Goal: Communication & Community: Ask a question

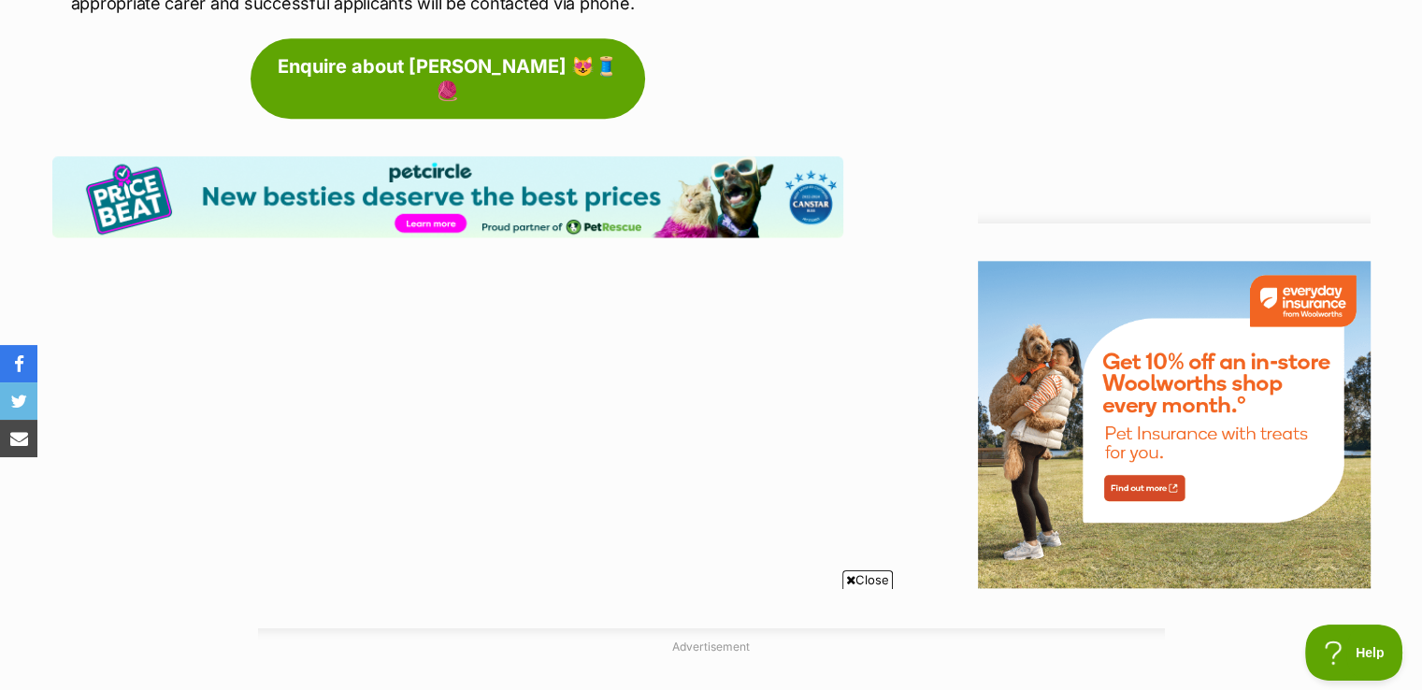
scroll to position [1777, 0]
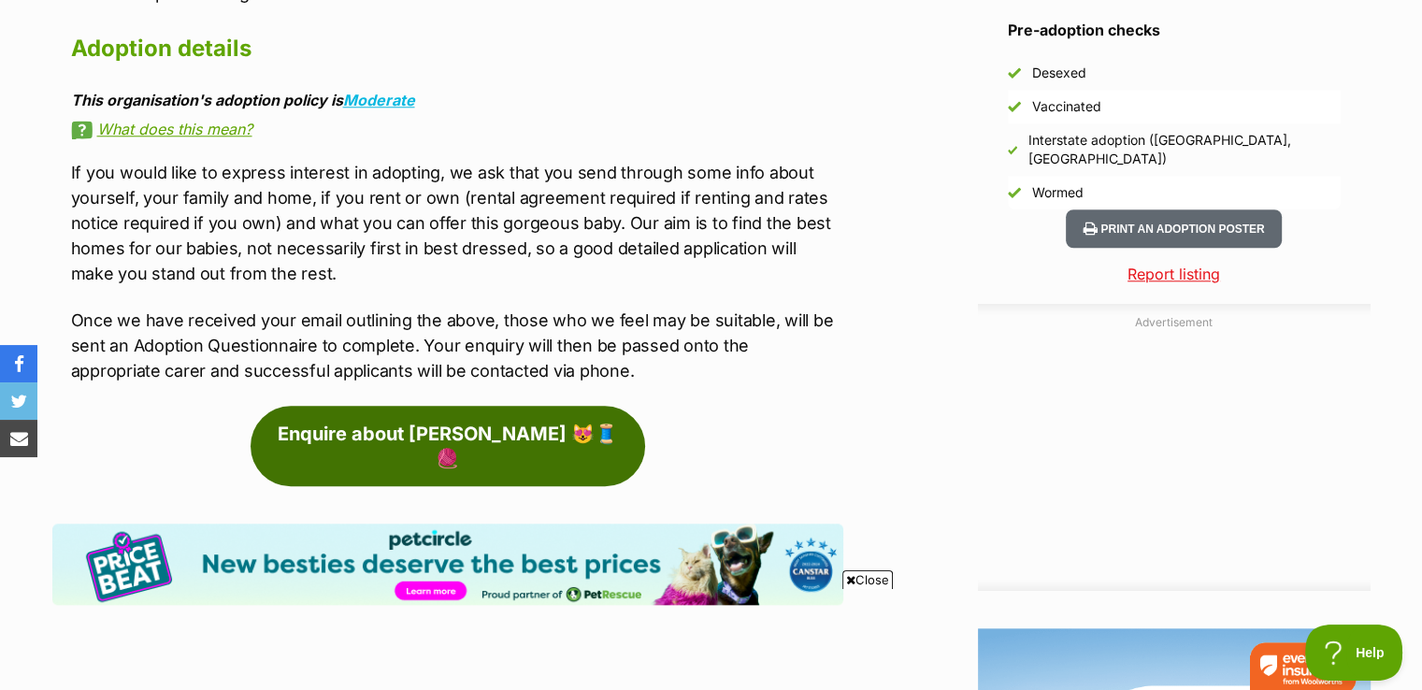
click at [418, 406] on link "Enquire about [PERSON_NAME] 😻🧵🧶" at bounding box center [448, 446] width 395 height 80
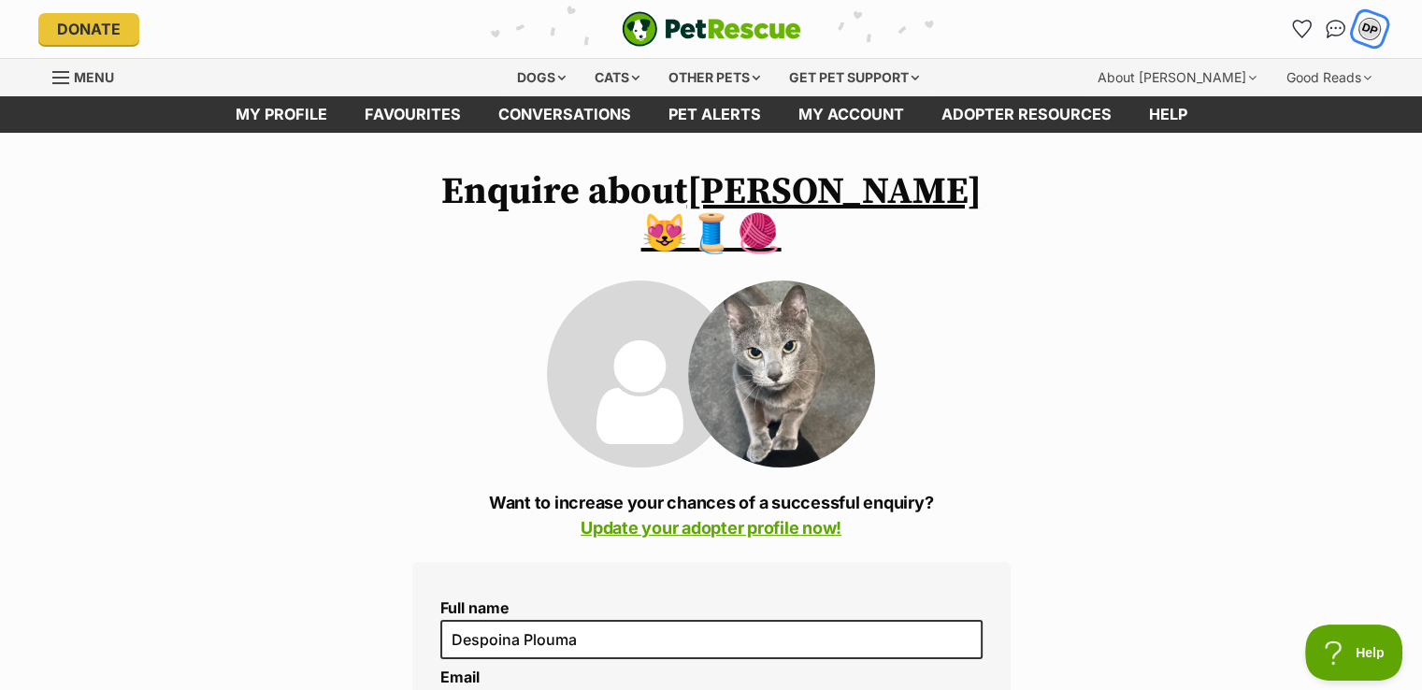
click at [1377, 25] on div "DP" at bounding box center [1370, 29] width 24 height 24
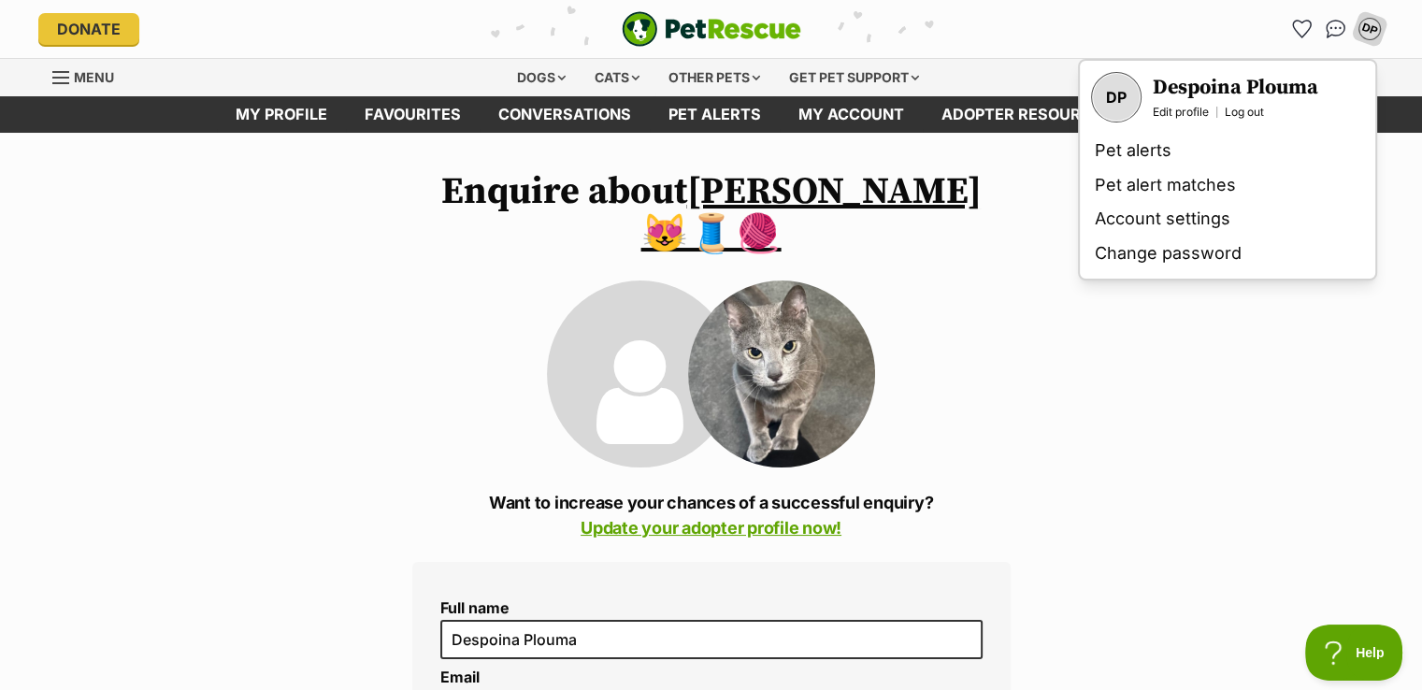
click at [1121, 105] on div "DP" at bounding box center [1116, 97] width 47 height 47
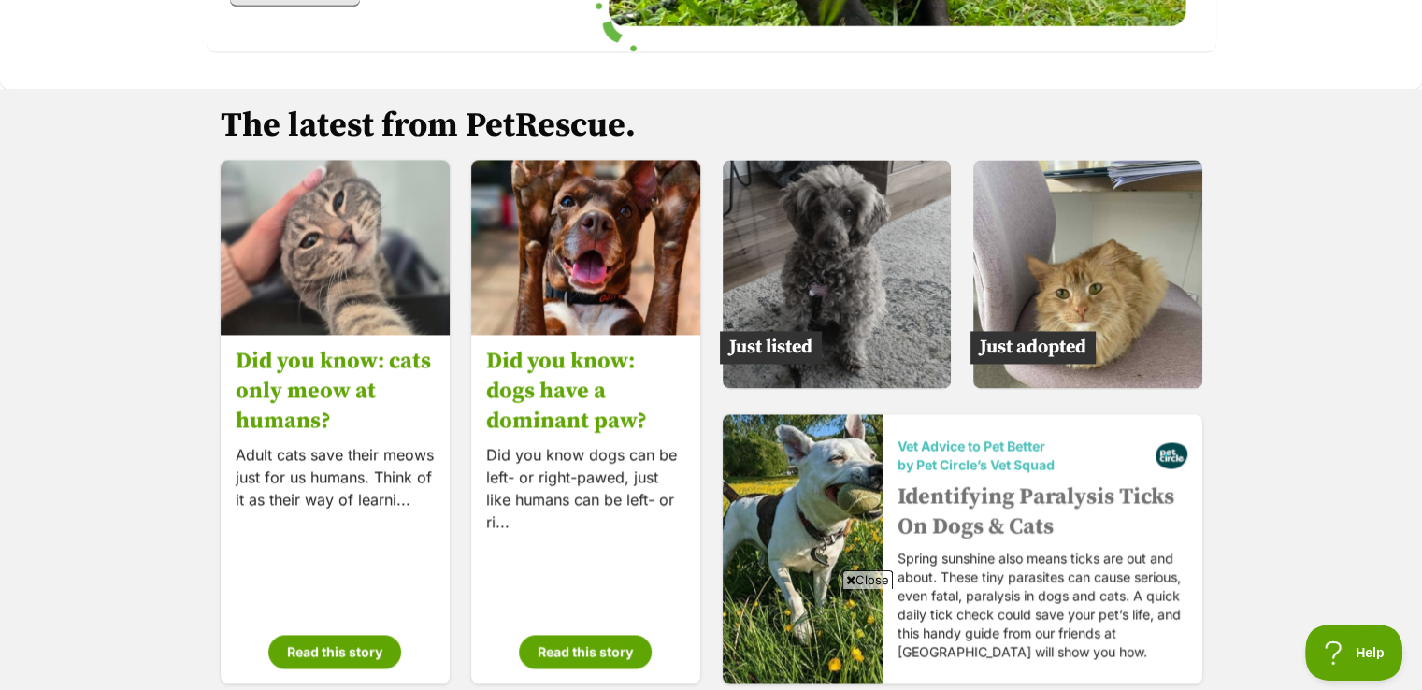
scroll to position [2806, 0]
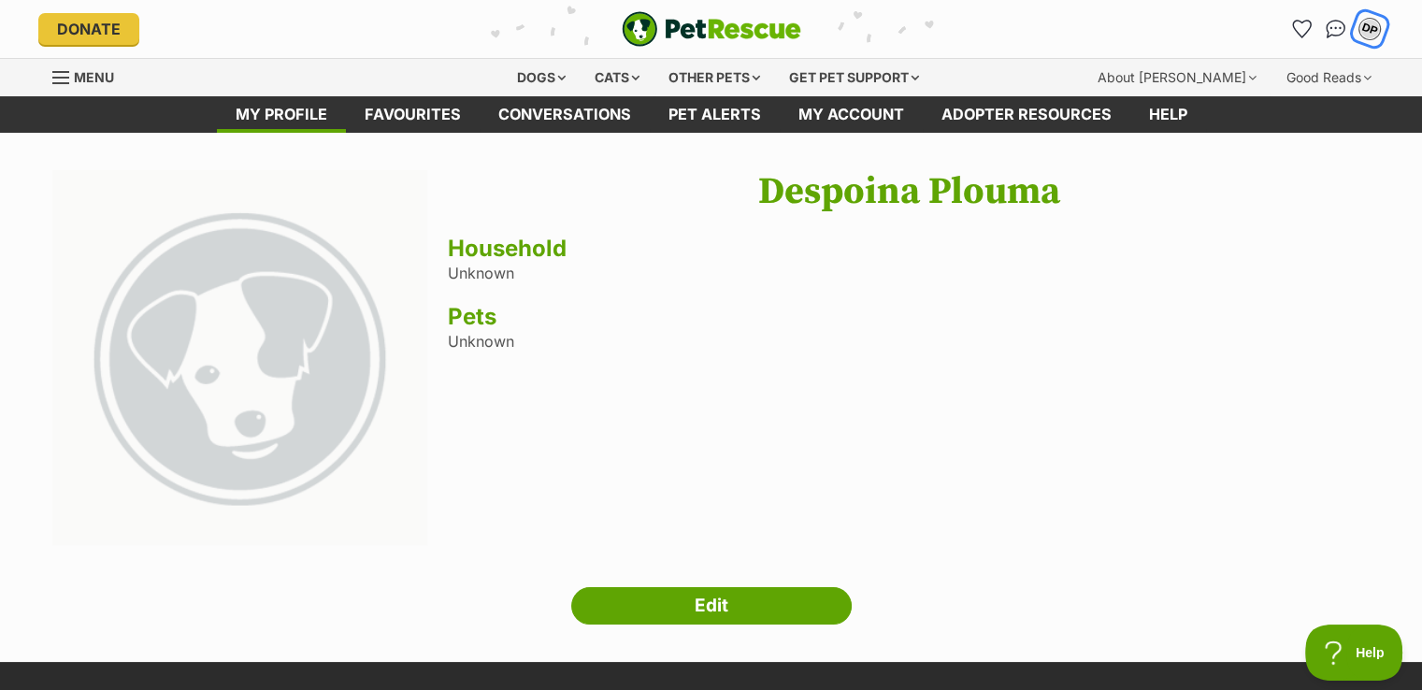
click at [1378, 33] on div "DP" at bounding box center [1369, 29] width 29 height 29
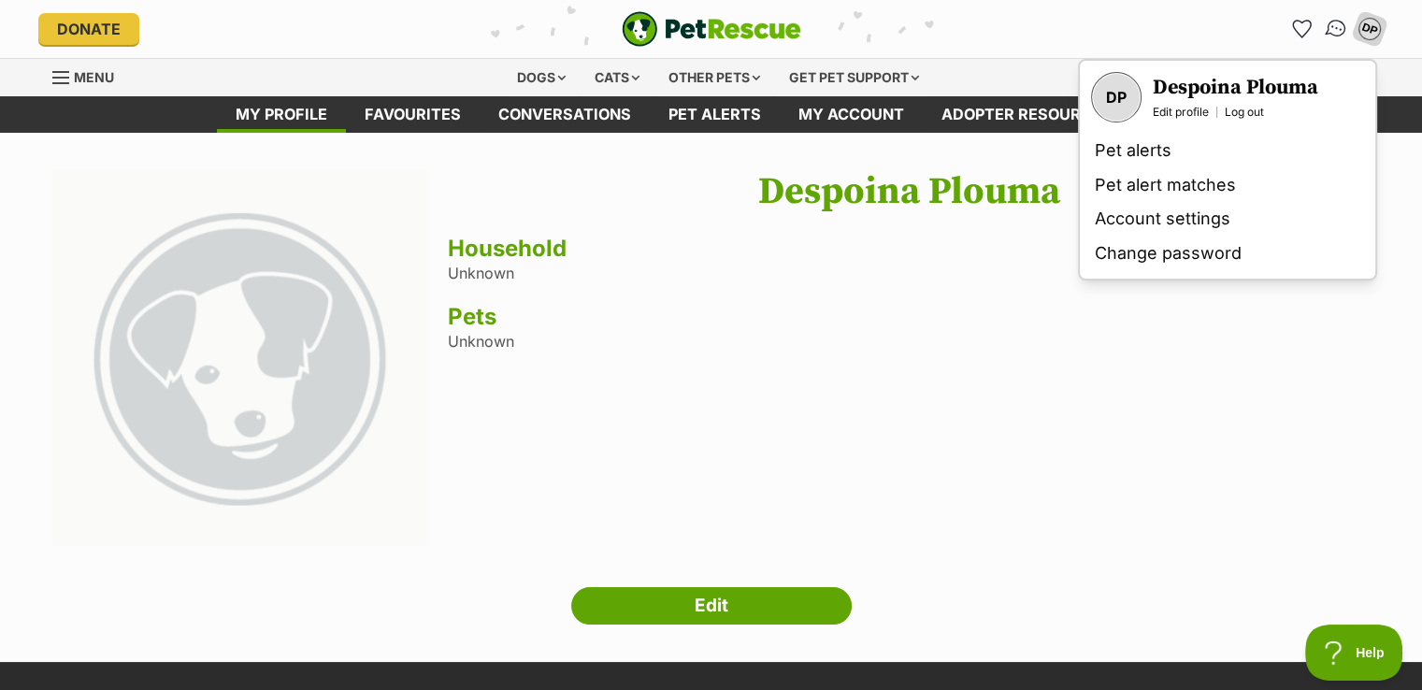
click at [1338, 27] on img "Conversations" at bounding box center [1335, 29] width 25 height 24
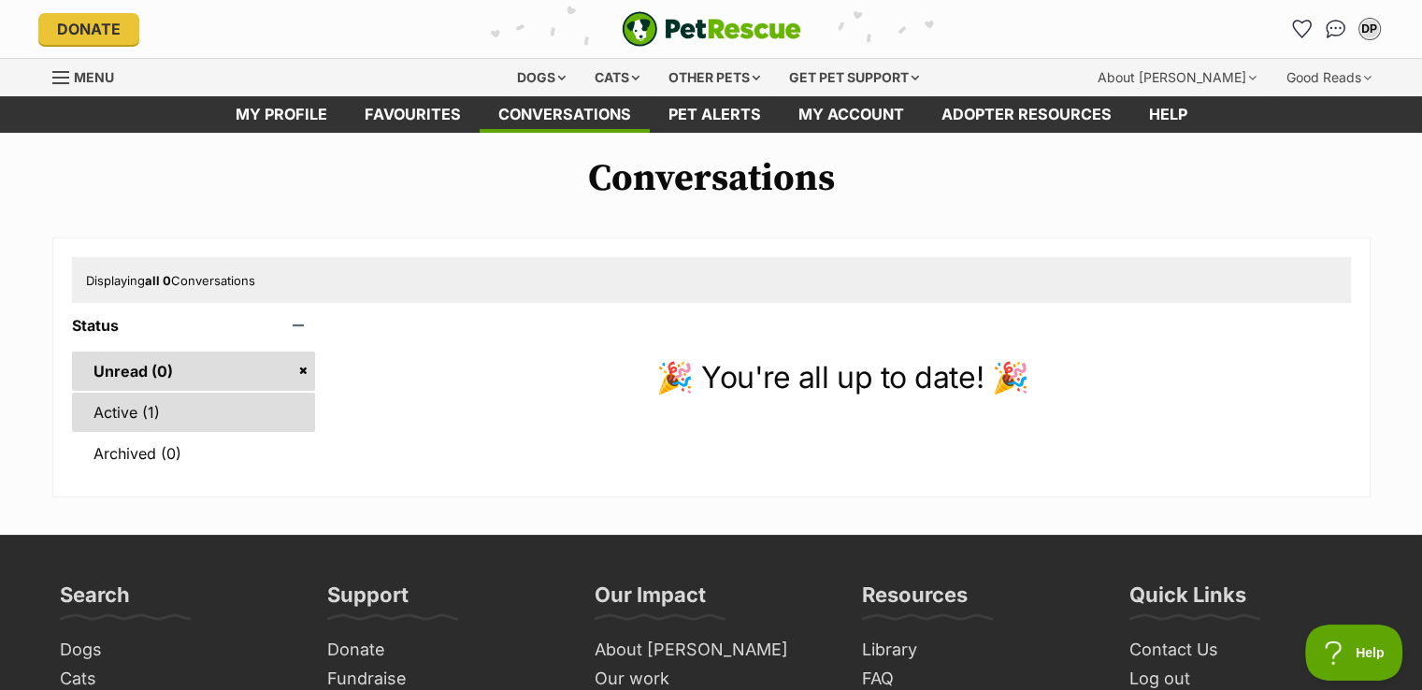
click at [251, 404] on link "Active (1)" at bounding box center [194, 412] width 244 height 39
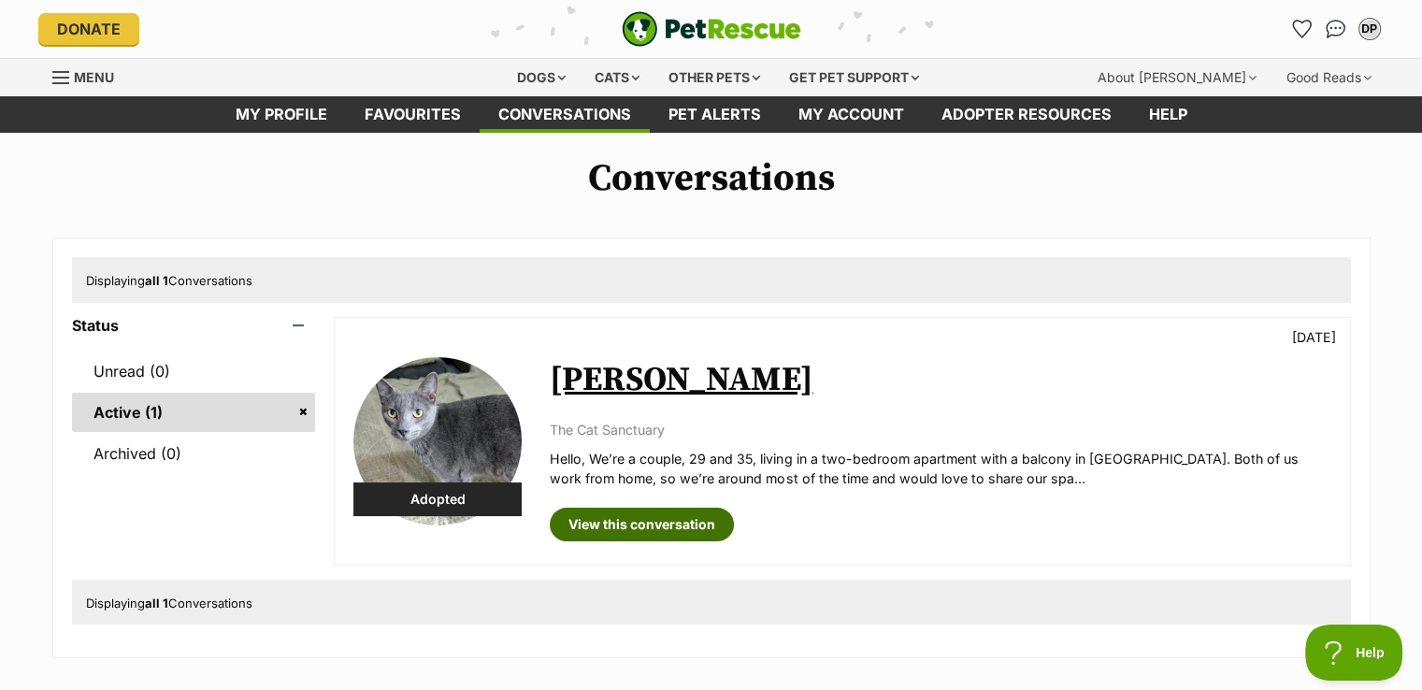
click at [655, 516] on link "View this conversation" at bounding box center [642, 525] width 184 height 34
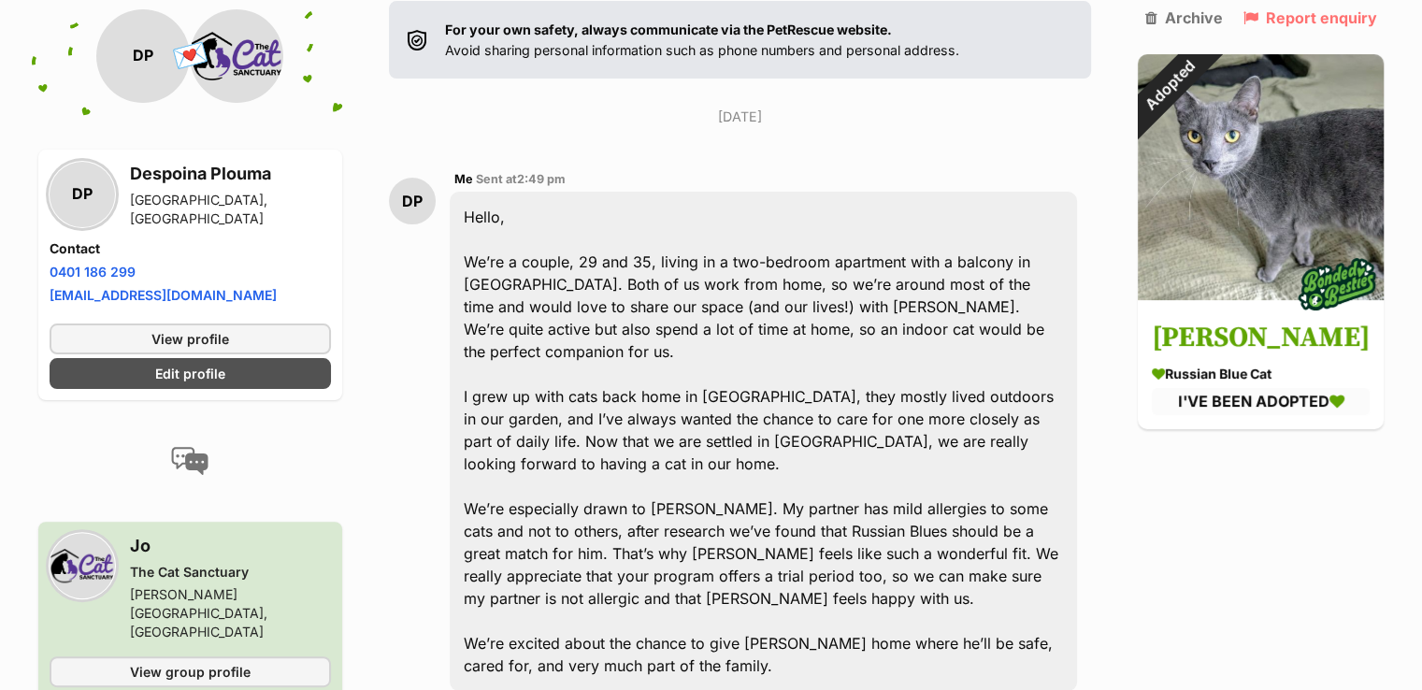
scroll to position [561, 0]
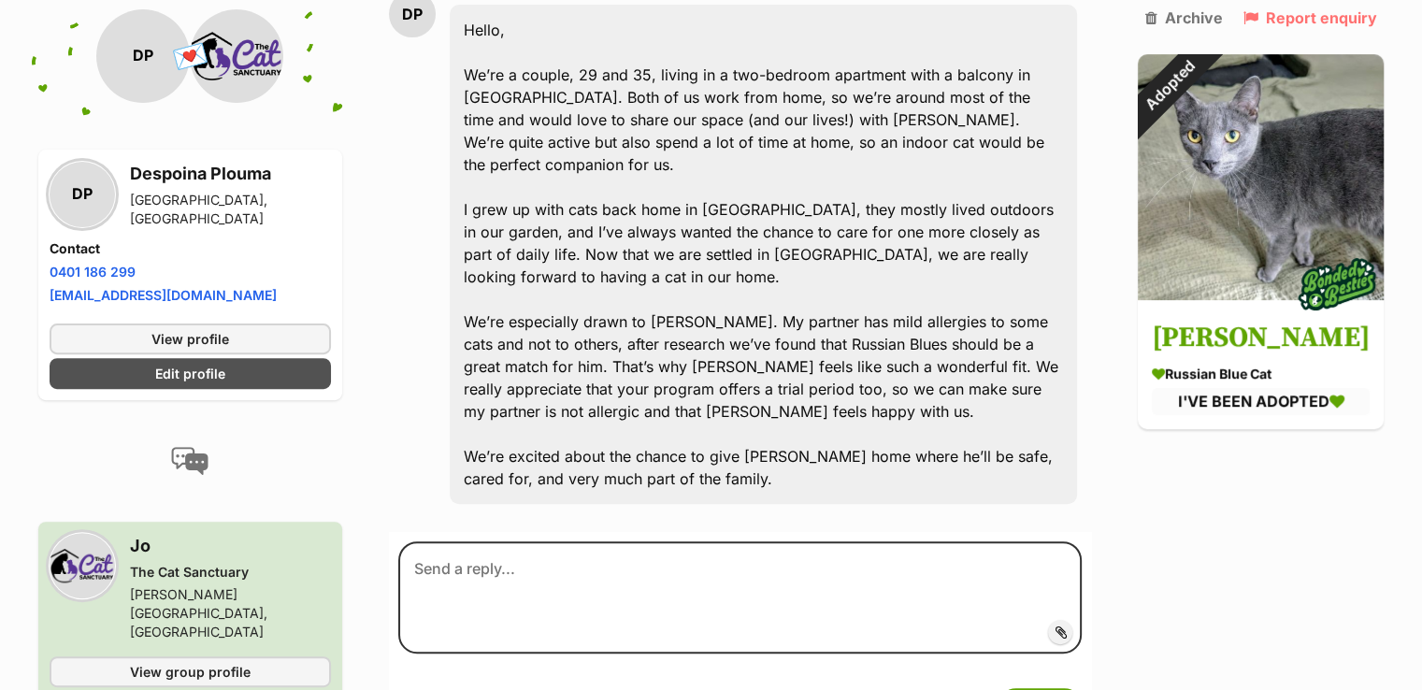
drag, startPoint x: 472, startPoint y: 304, endPoint x: 854, endPoint y: 363, distance: 386.1
click at [854, 363] on div "Hello, We’re a couple, 29 and 35, living in a two-bedroom apartment with a balc…" at bounding box center [764, 254] width 628 height 499
copy div "ello, We’re a couple, 29 and 35, living in a two-bedroom apartment with a balco…"
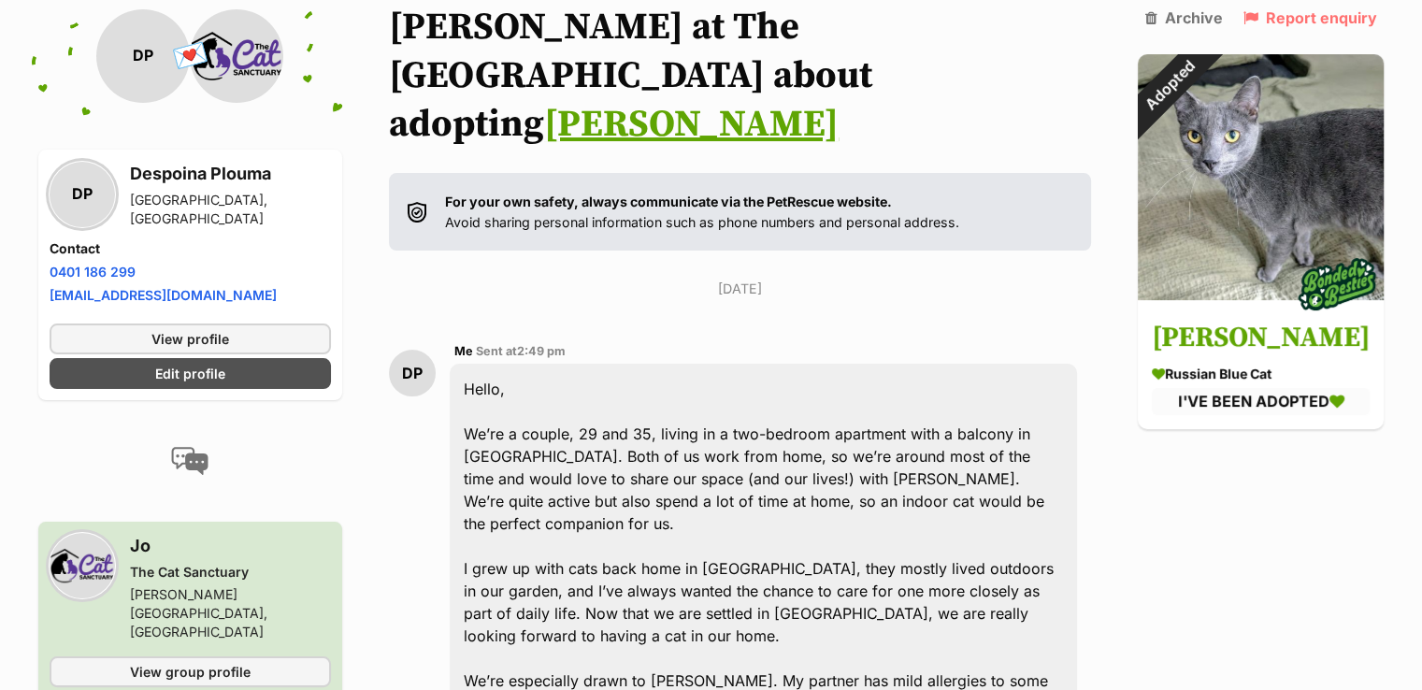
scroll to position [94, 0]
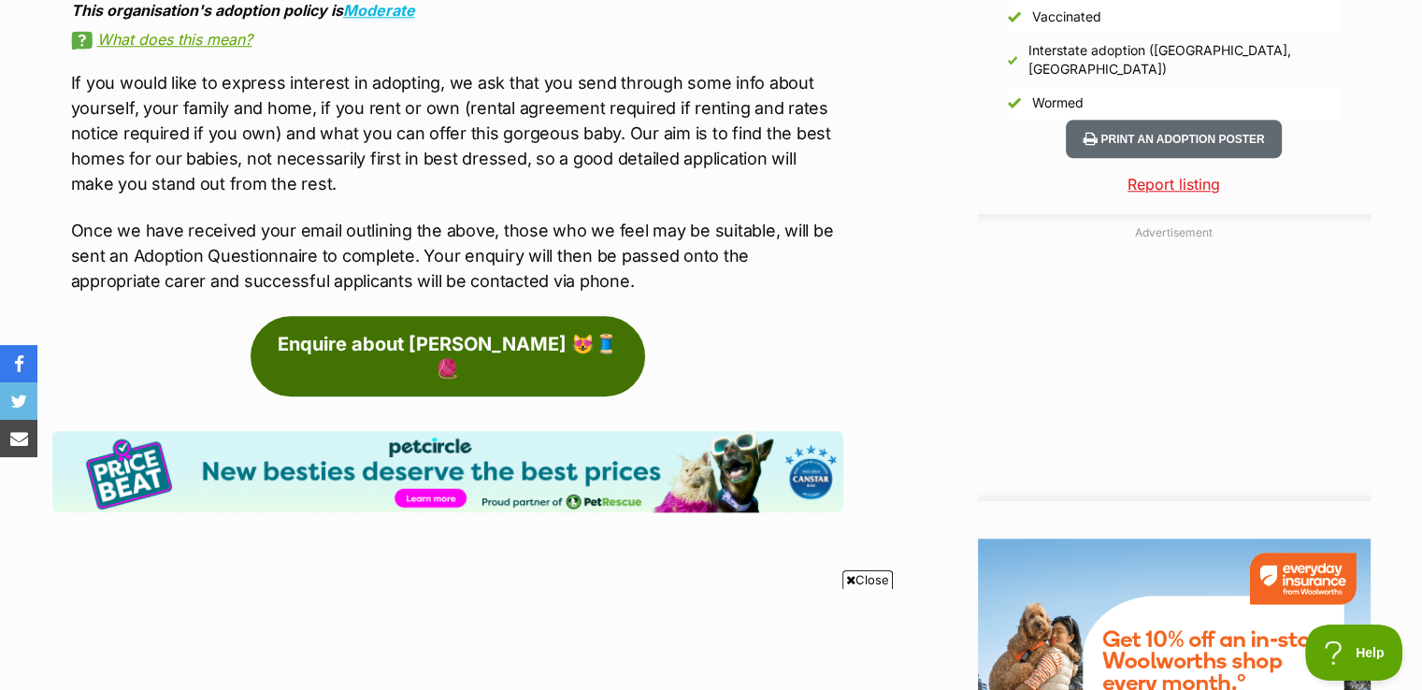
scroll to position [1870, 0]
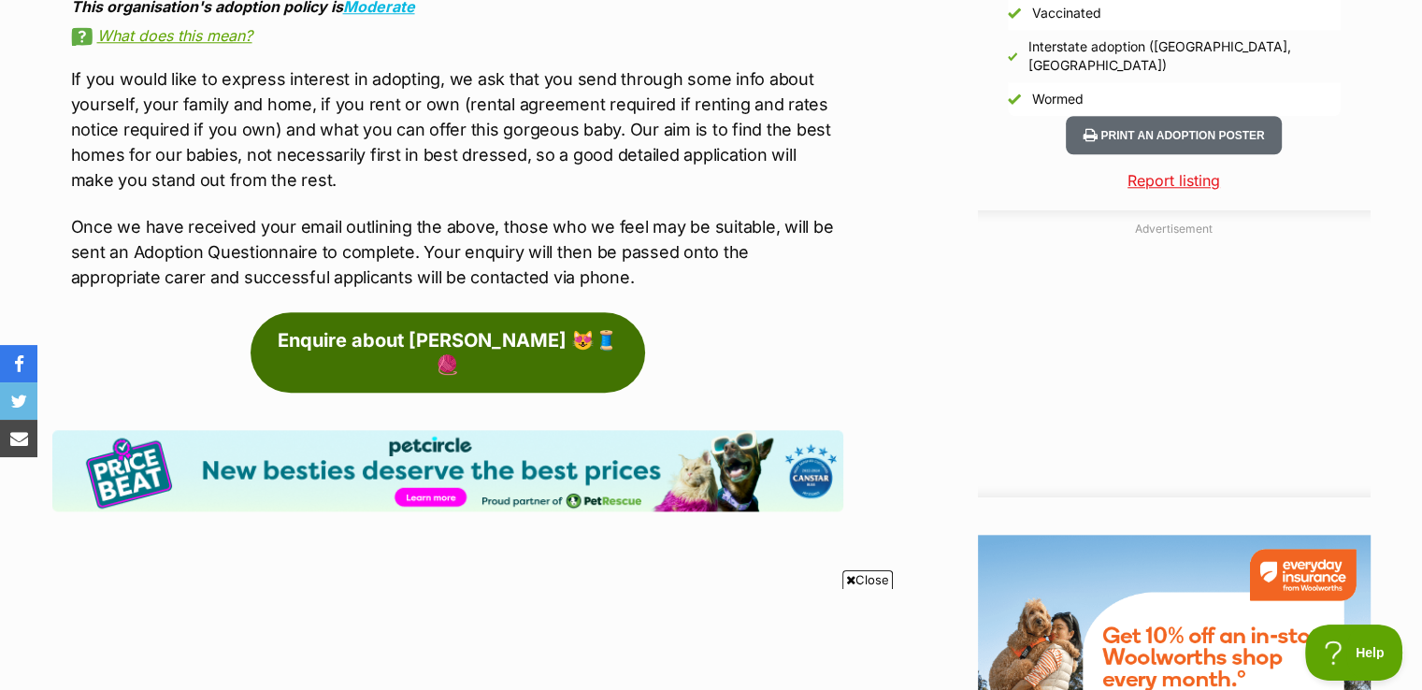
click at [425, 312] on link "Enquire about [PERSON_NAME] 😻🧵🧶" at bounding box center [448, 352] width 395 height 80
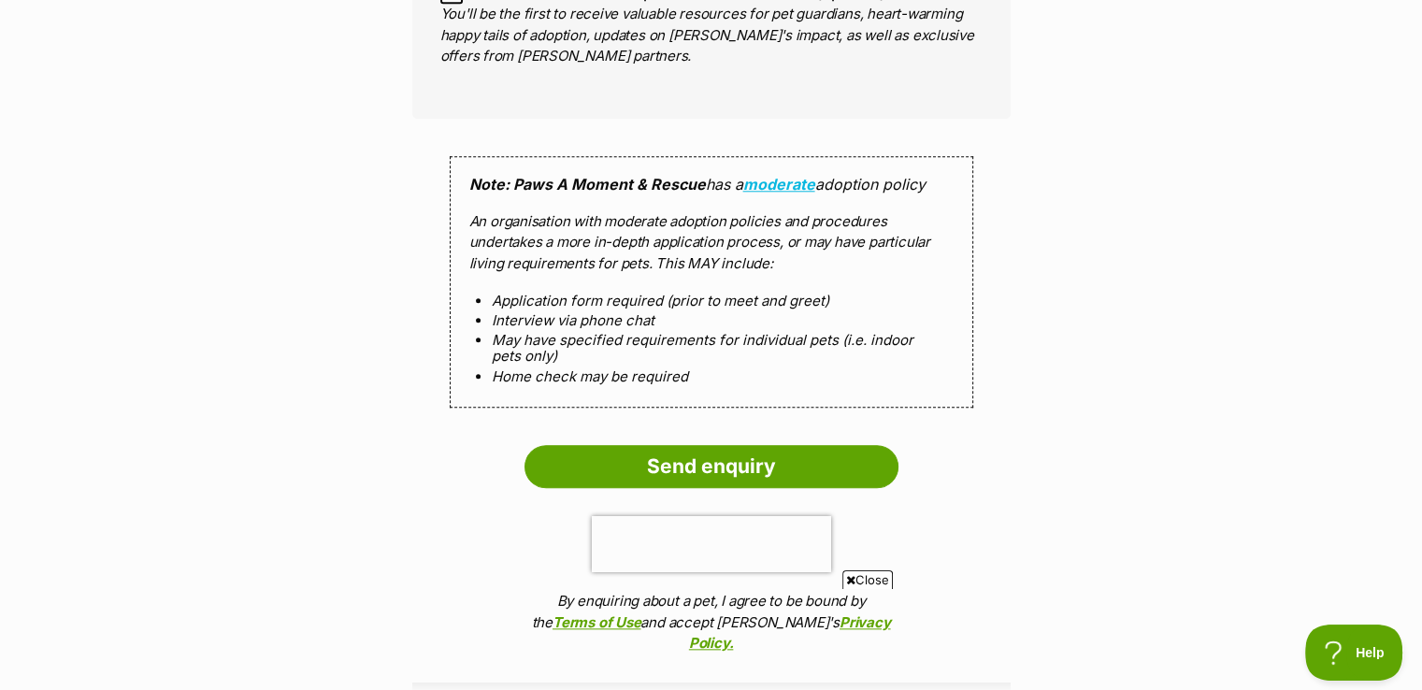
scroll to position [1870, 0]
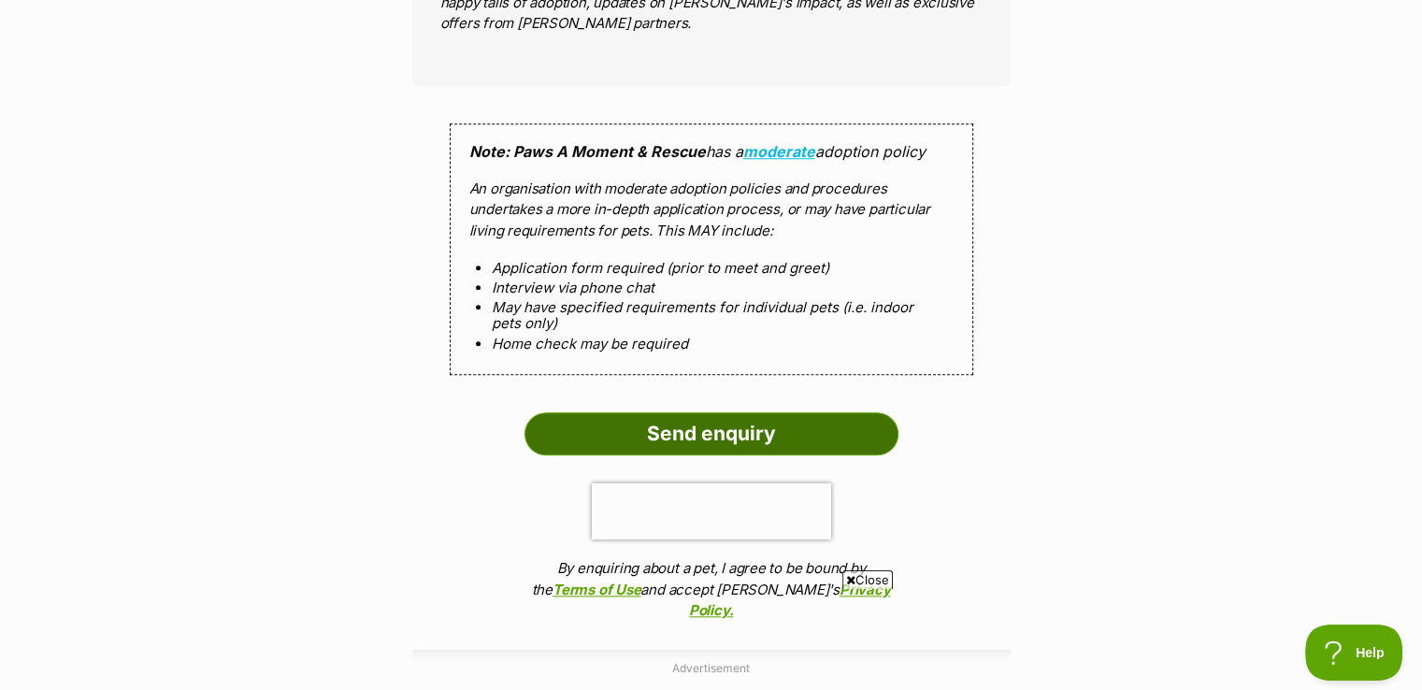
click at [771, 412] on input "Send enquiry" at bounding box center [712, 433] width 374 height 43
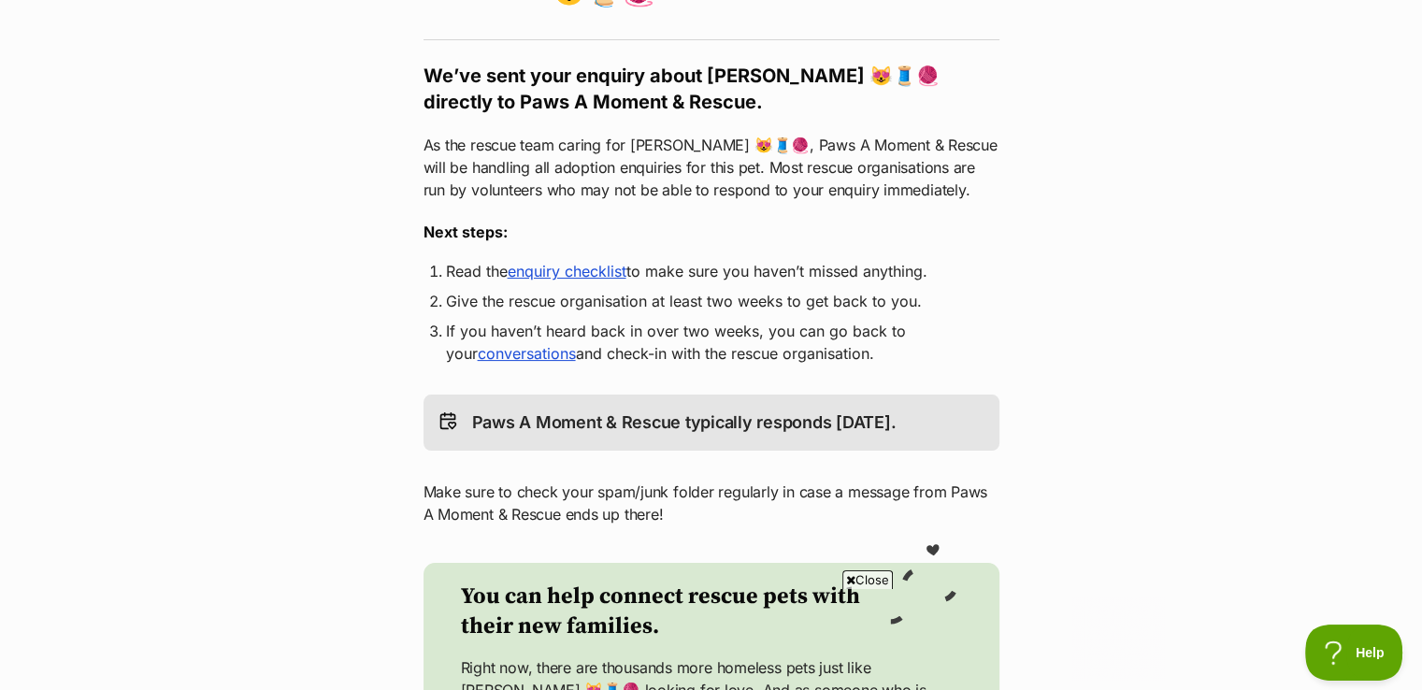
scroll to position [281, 0]
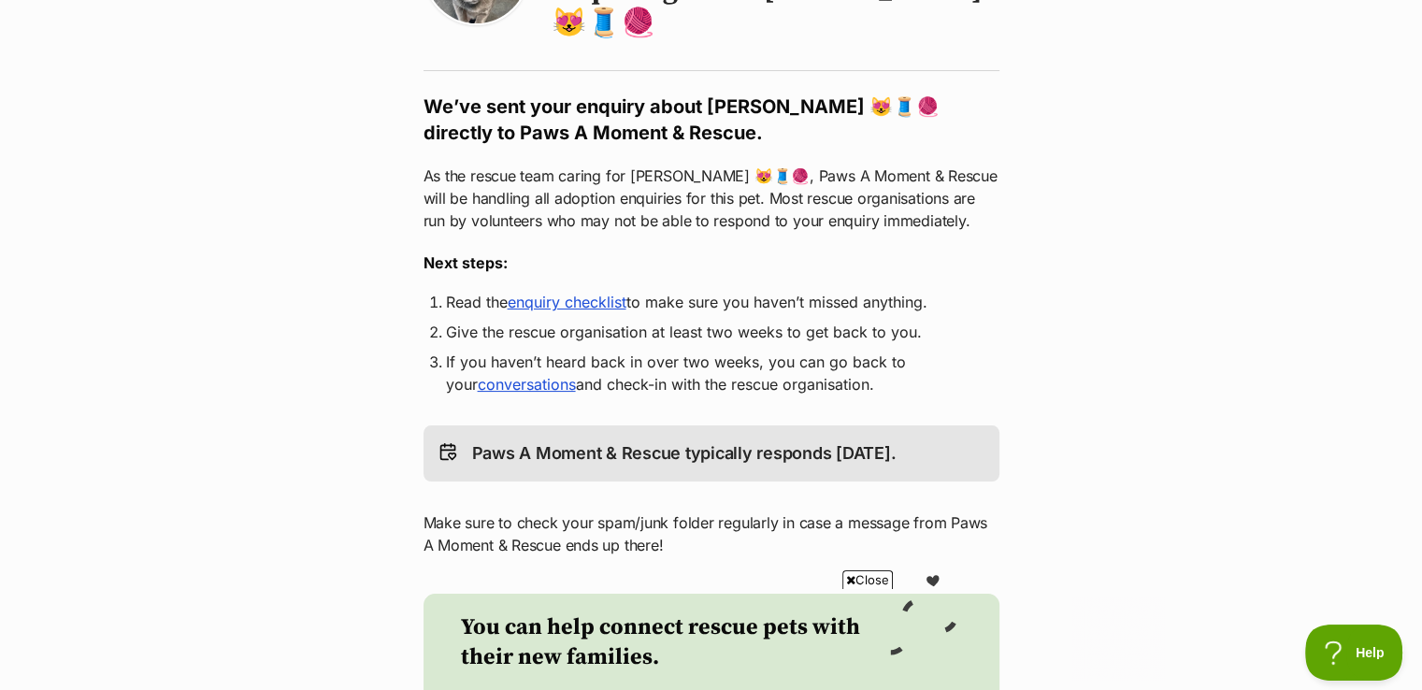
click at [593, 293] on link "enquiry checklist" at bounding box center [567, 302] width 119 height 19
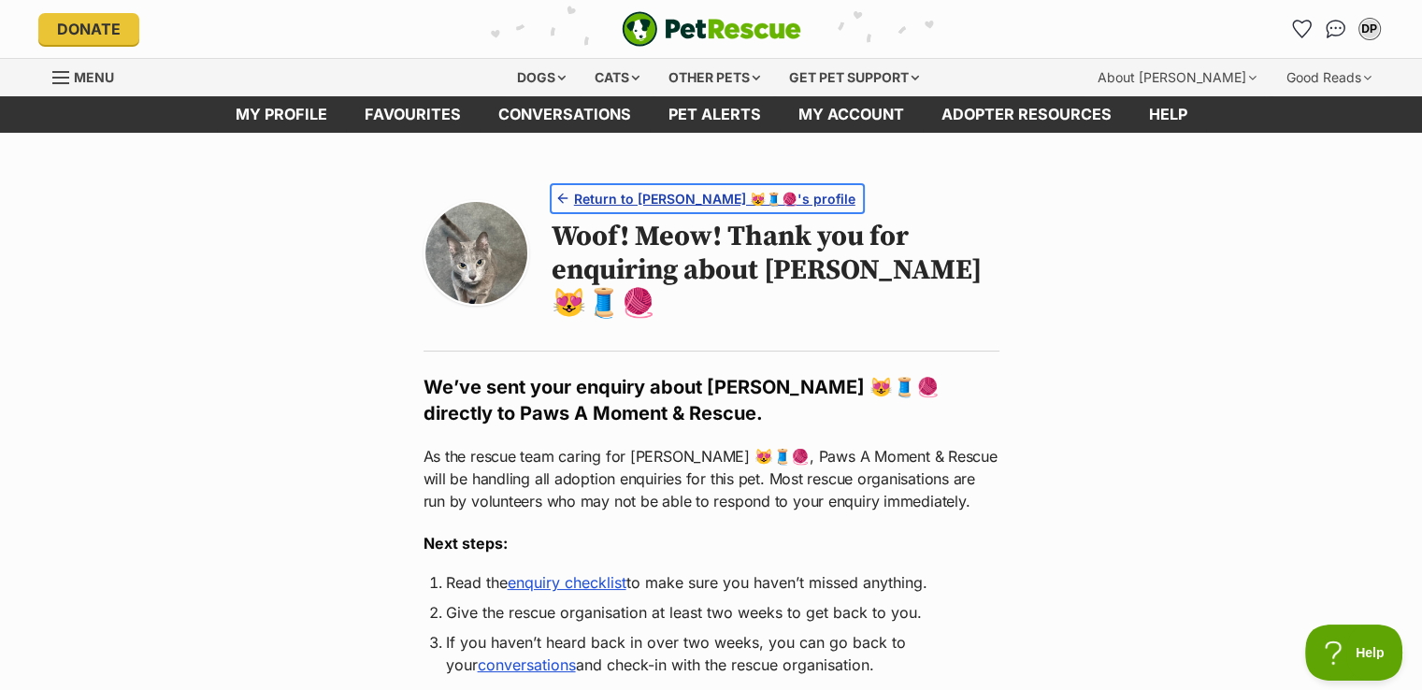
click at [632, 196] on span "Return to [PERSON_NAME] 😻🧵🧶's profile" at bounding box center [714, 199] width 281 height 20
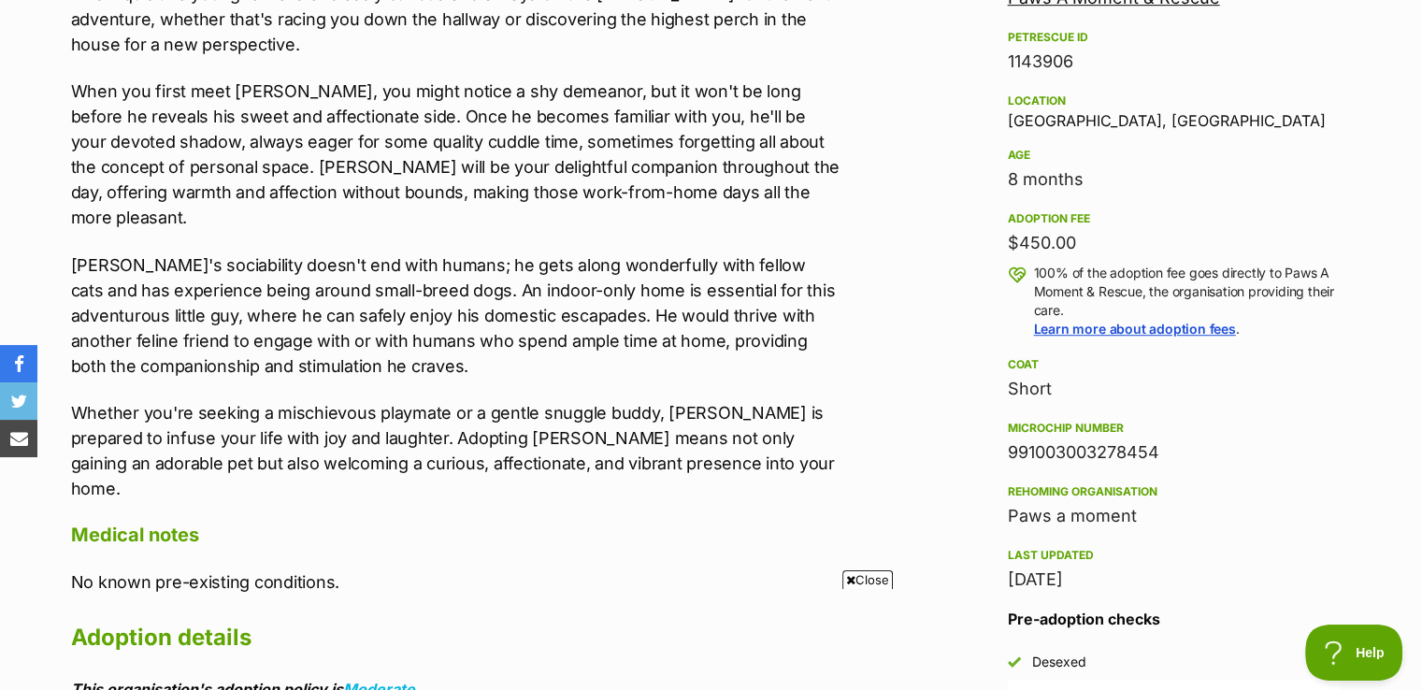
scroll to position [1216, 0]
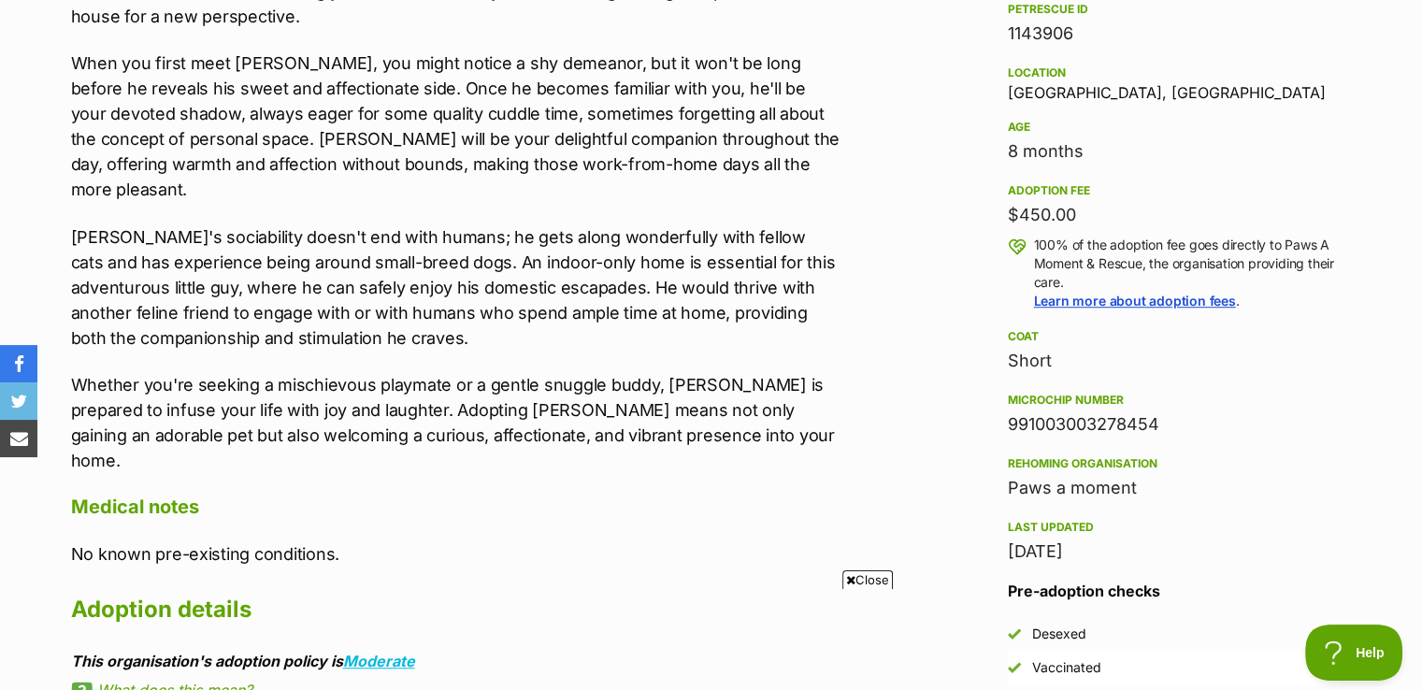
click at [205, 372] on p "Whether you're seeking a mischievous playmate or a gentle snuggle buddy, [PERSO…" at bounding box center [457, 422] width 772 height 101
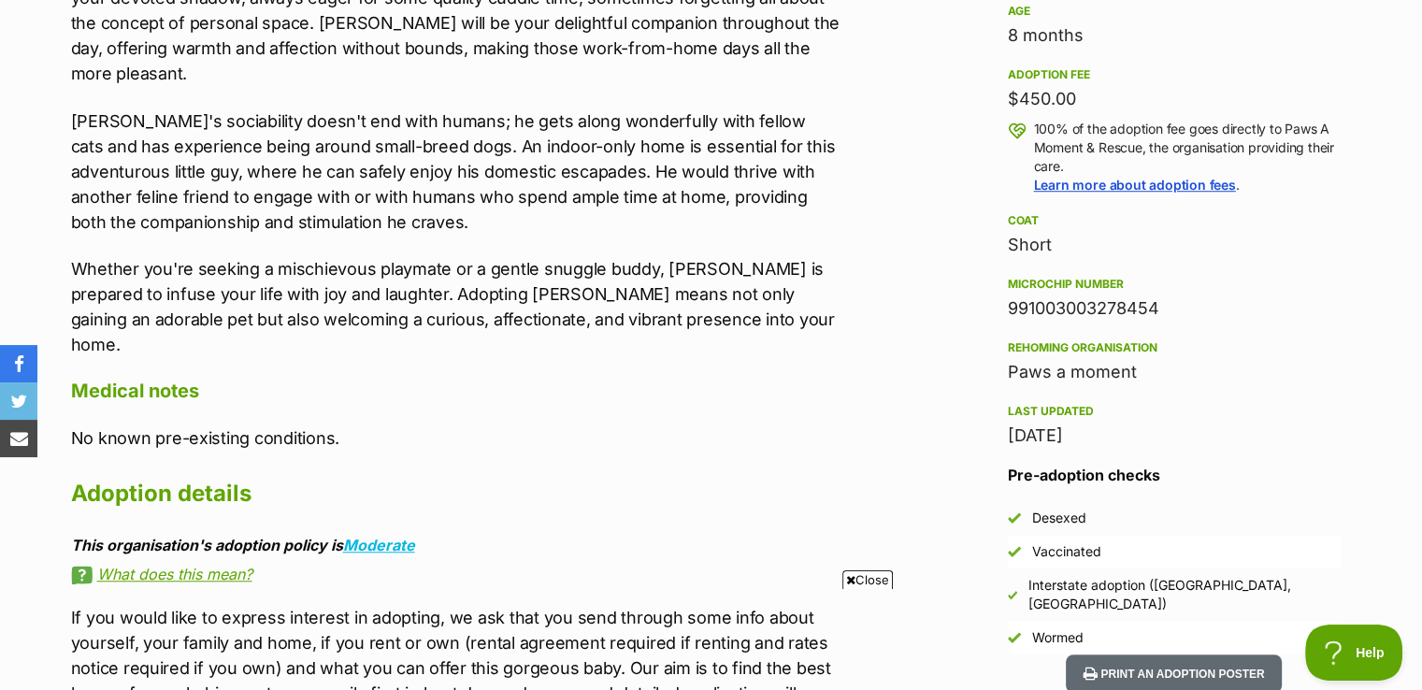
scroll to position [1496, 0]
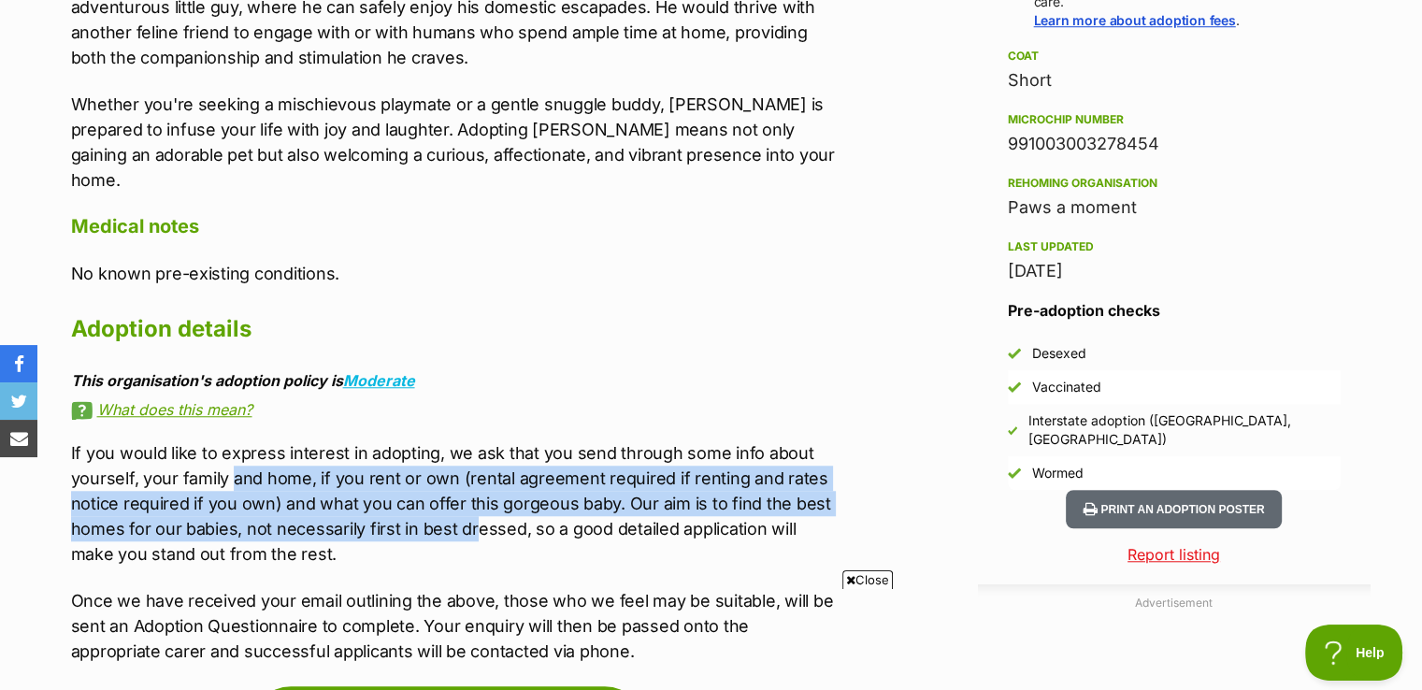
drag, startPoint x: 232, startPoint y: 420, endPoint x: 469, endPoint y: 480, distance: 245.0
click at [469, 480] on p "If you would like to express interest in adopting, we ask that you send through…" at bounding box center [457, 503] width 772 height 126
click at [470, 480] on p "If you would like to express interest in adopting, we ask that you send through…" at bounding box center [457, 503] width 772 height 126
click at [452, 440] on p "If you would like to express interest in adopting, we ask that you send through…" at bounding box center [457, 503] width 772 height 126
drag, startPoint x: 318, startPoint y: 416, endPoint x: 376, endPoint y: 483, distance: 88.9
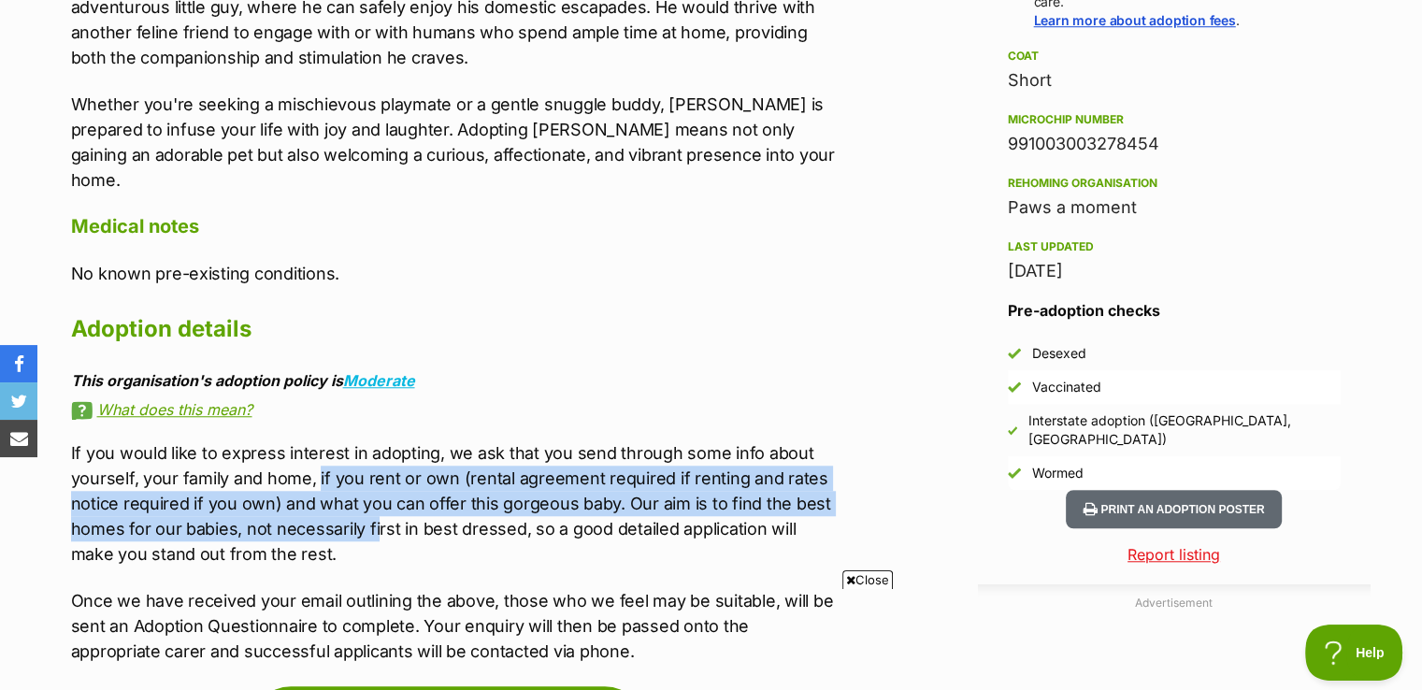
click at [376, 483] on p "If you would like to express interest in adopting, we ask that you send through…" at bounding box center [457, 503] width 772 height 126
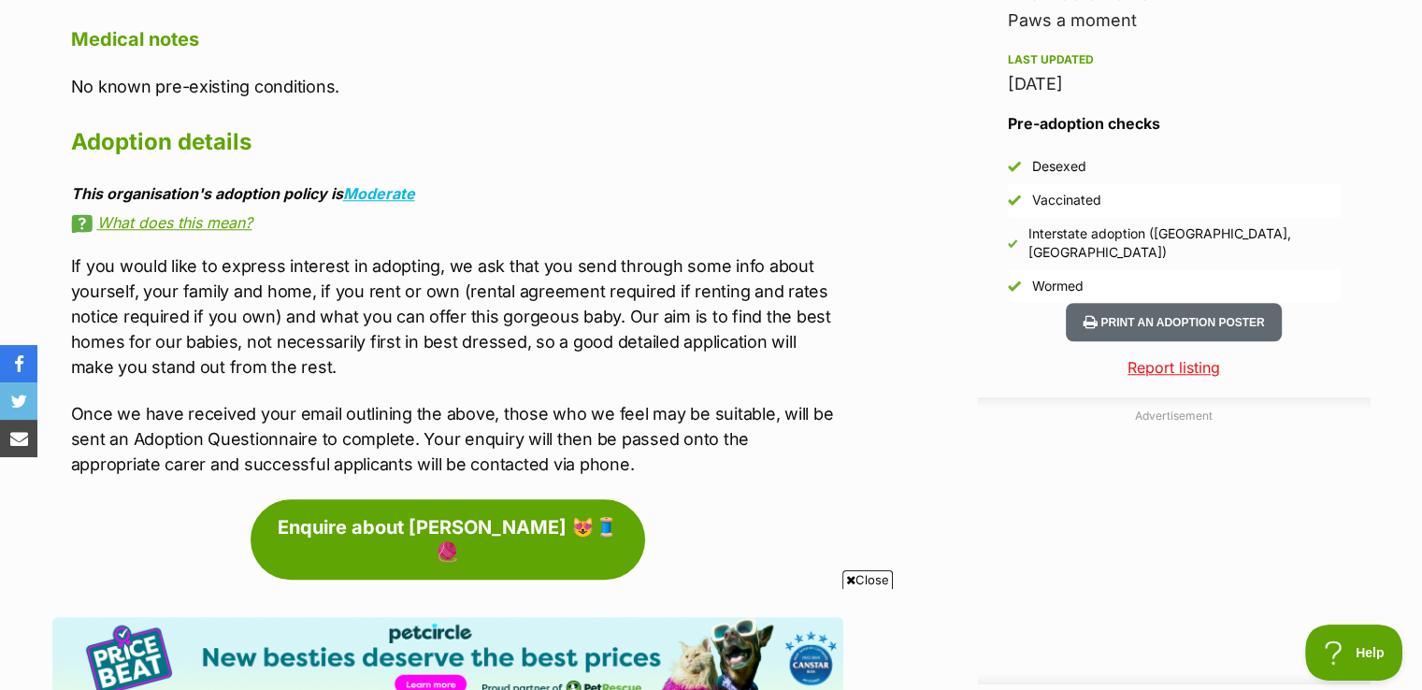
click at [330, 325] on p "If you would like to express interest in adopting, we ask that you send through…" at bounding box center [457, 316] width 772 height 126
click at [249, 214] on link "What does this mean?" at bounding box center [457, 222] width 772 height 17
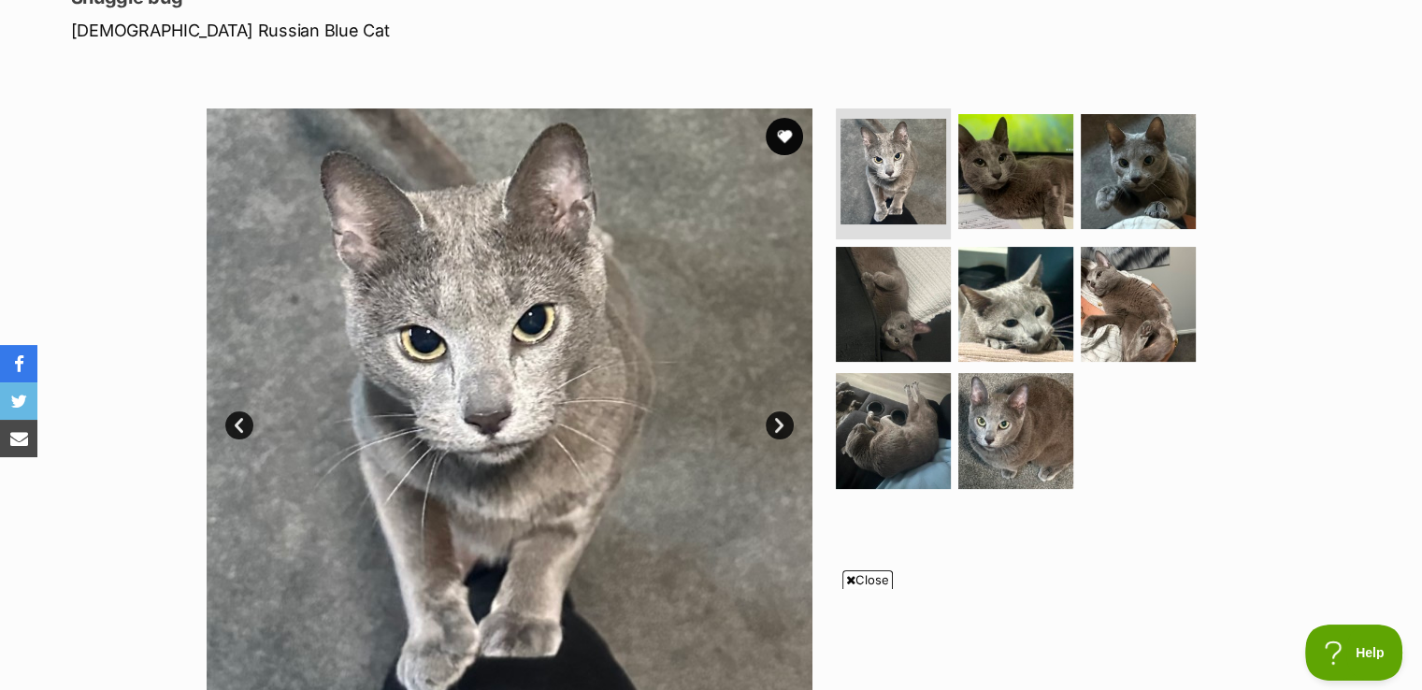
scroll to position [0, 0]
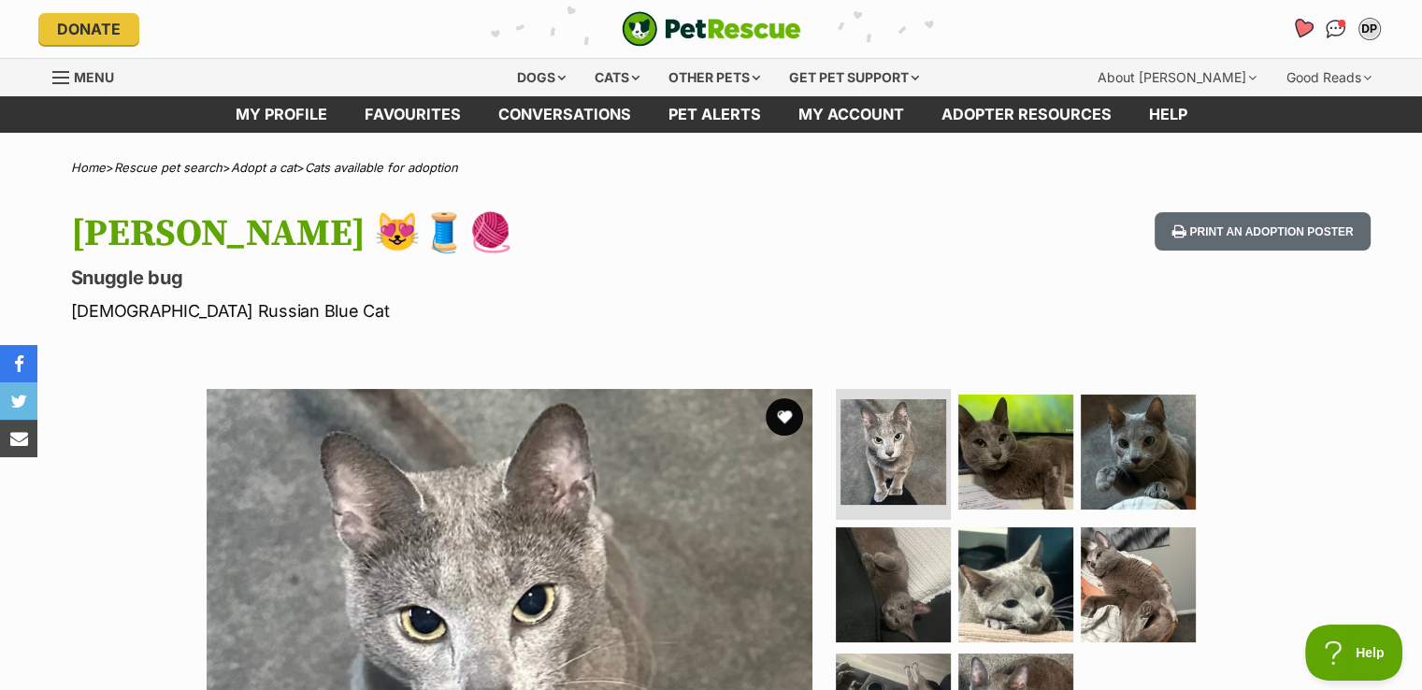
click at [1315, 27] on link "Favourites" at bounding box center [1302, 29] width 38 height 38
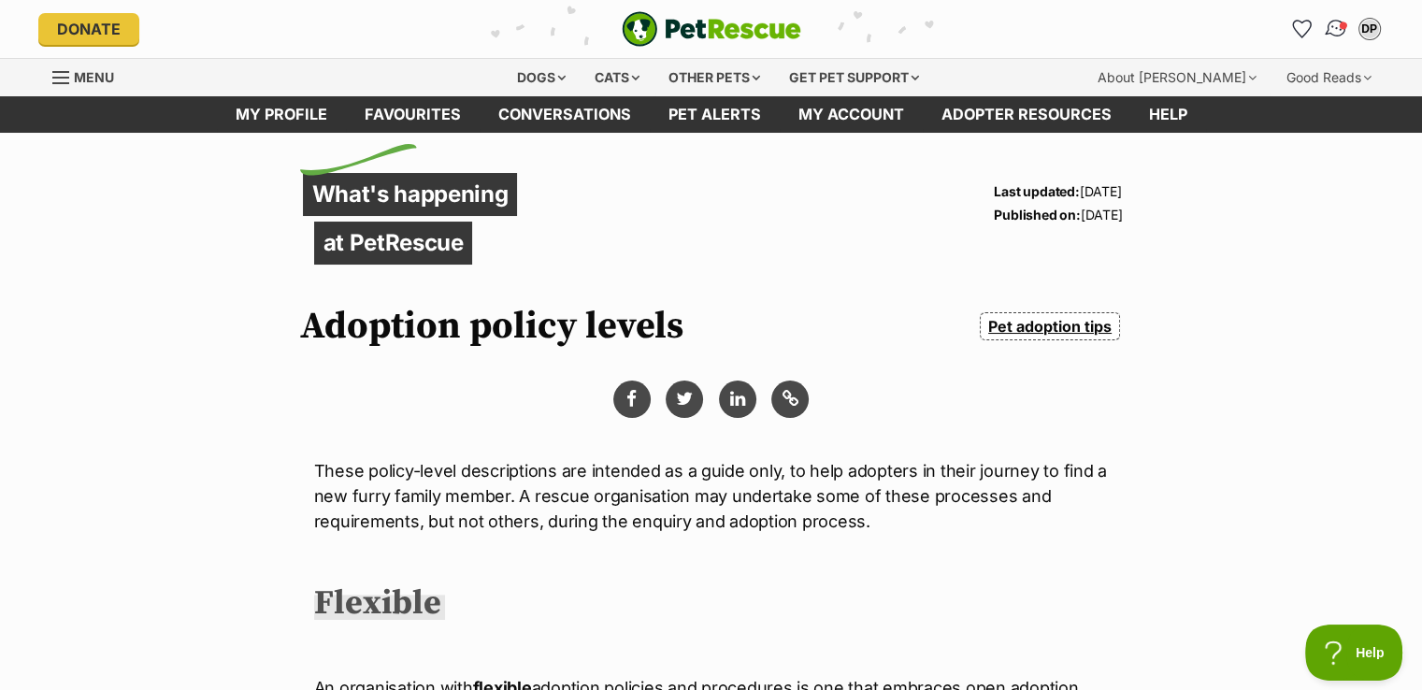
click at [1344, 23] on span "Conversations" at bounding box center [1342, 25] width 9 height 9
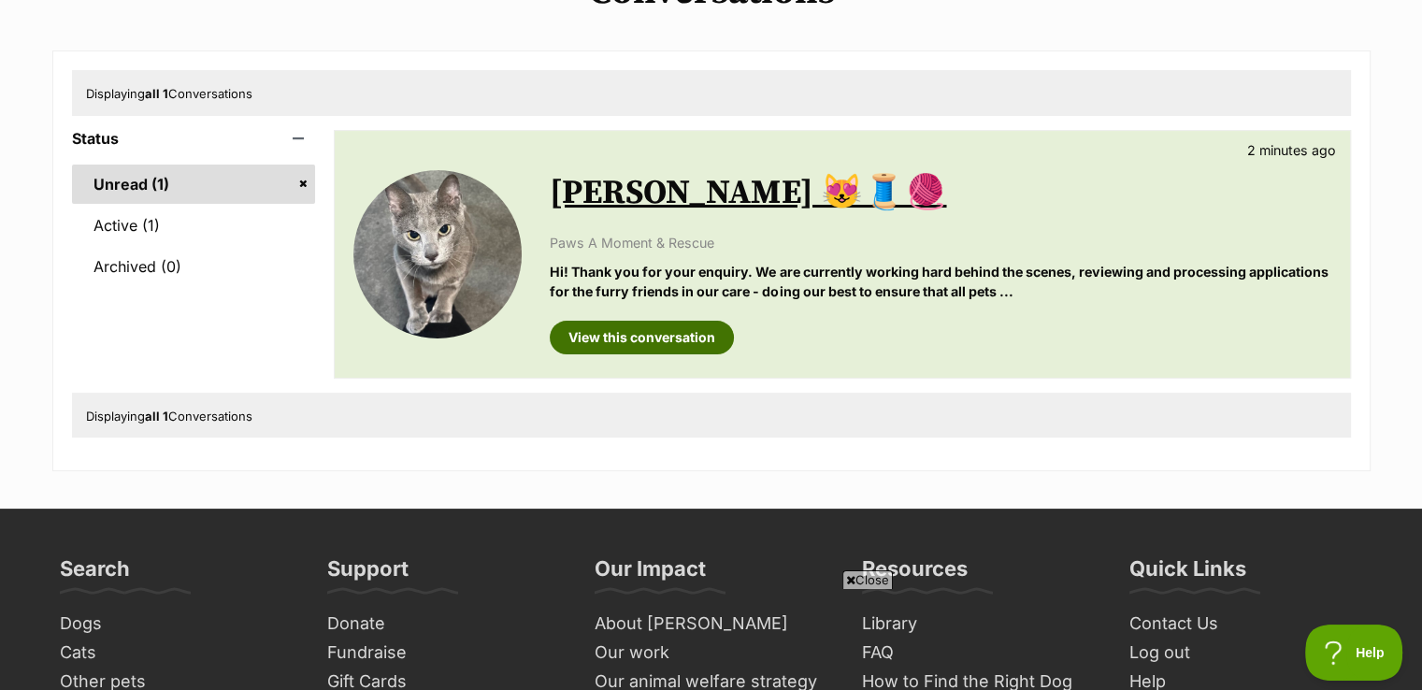
click at [688, 339] on link "View this conversation" at bounding box center [642, 338] width 184 height 34
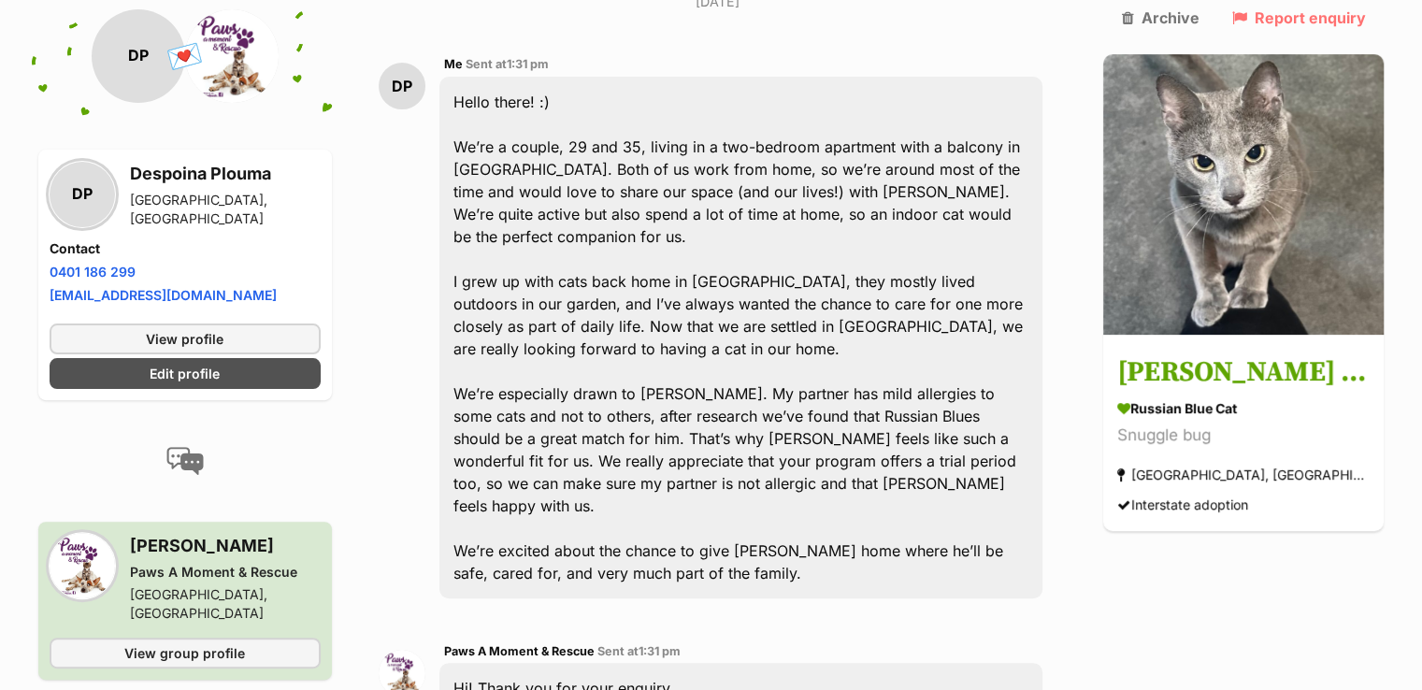
scroll to position [541, 0]
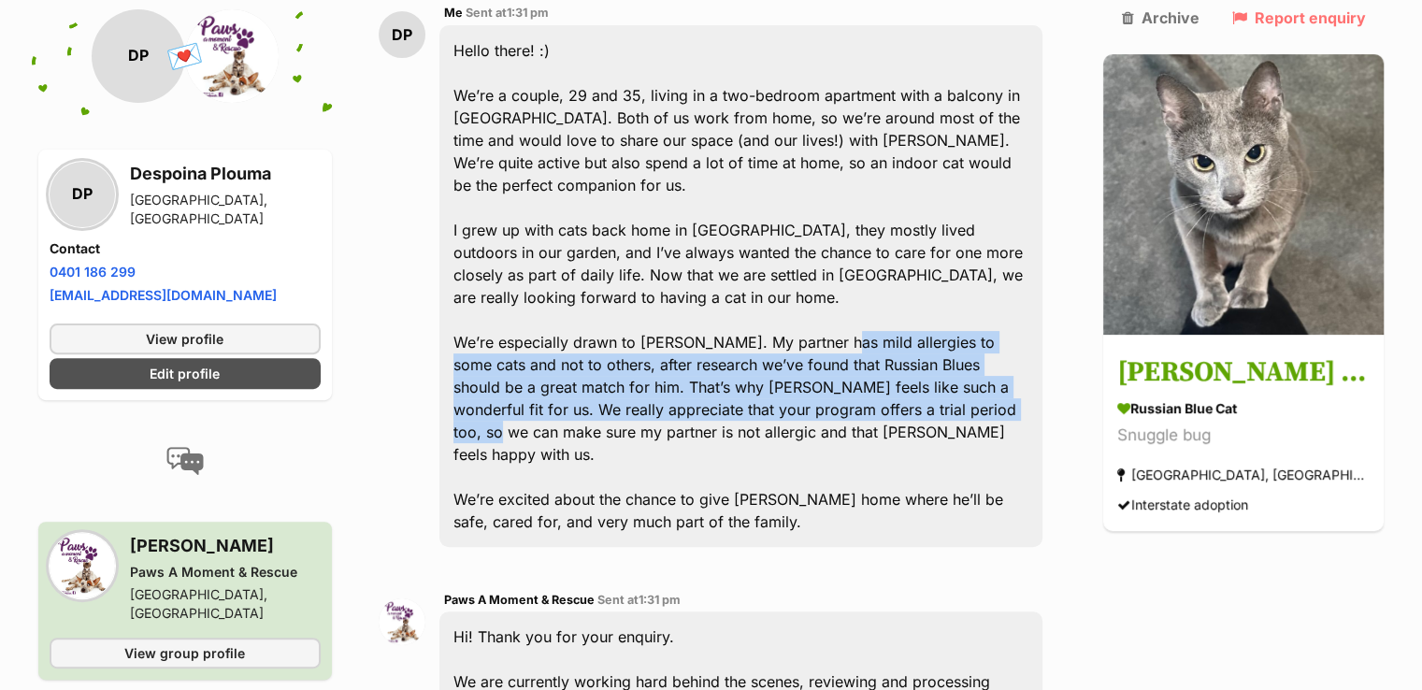
drag, startPoint x: 838, startPoint y: 259, endPoint x: 844, endPoint y: 332, distance: 73.2
click at [844, 332] on div "Hello there! :) We’re a couple, 29 and 35, living in a two-bedroom apartment wi…" at bounding box center [742, 286] width 604 height 522
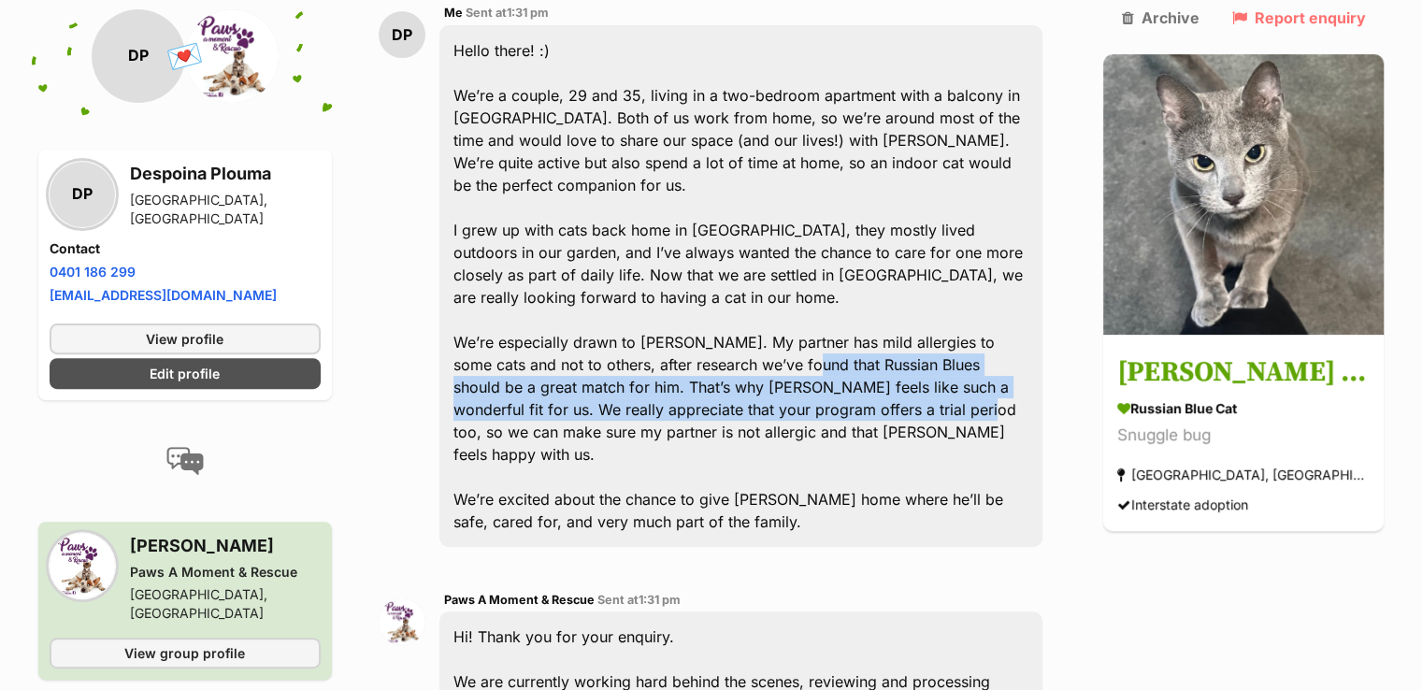
drag, startPoint x: 743, startPoint y: 290, endPoint x: 763, endPoint y: 327, distance: 42.7
click at [763, 327] on div "Hello there! :) We’re a couple, 29 and 35, living in a two-bedroom apartment wi…" at bounding box center [742, 286] width 604 height 522
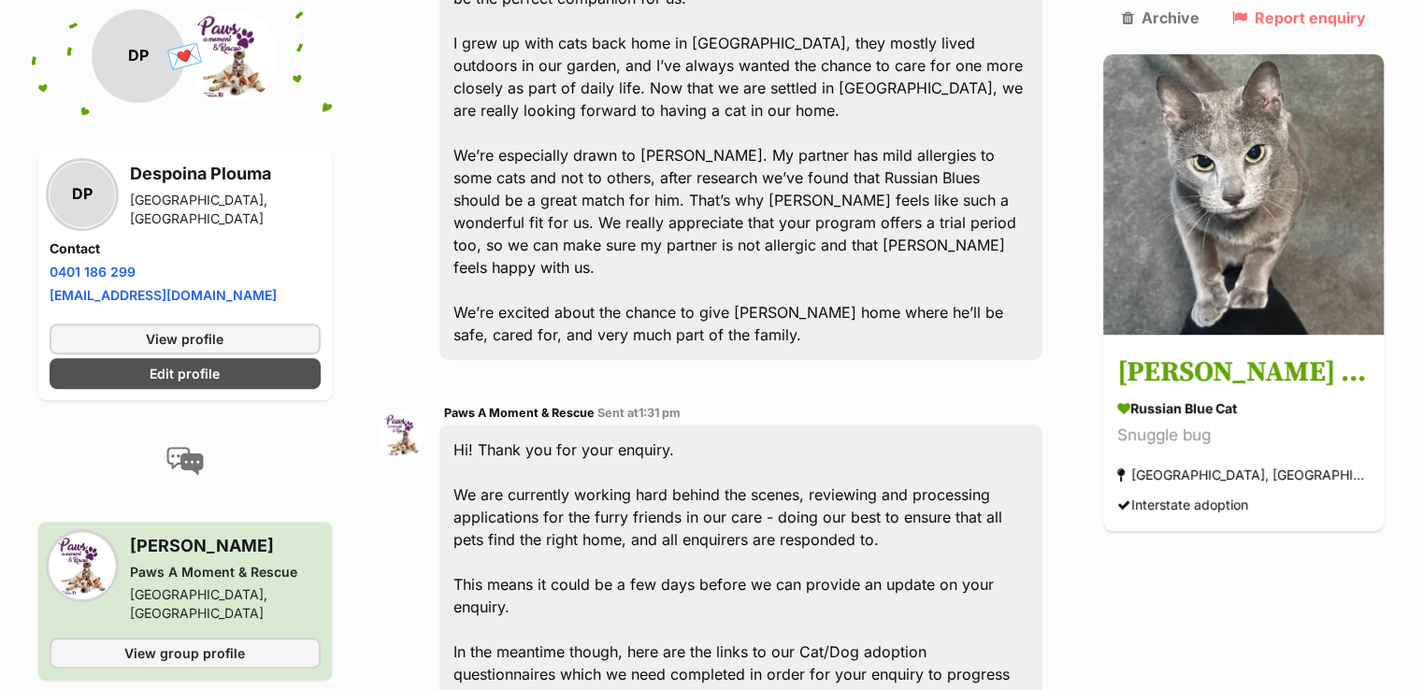
scroll to position [821, 0]
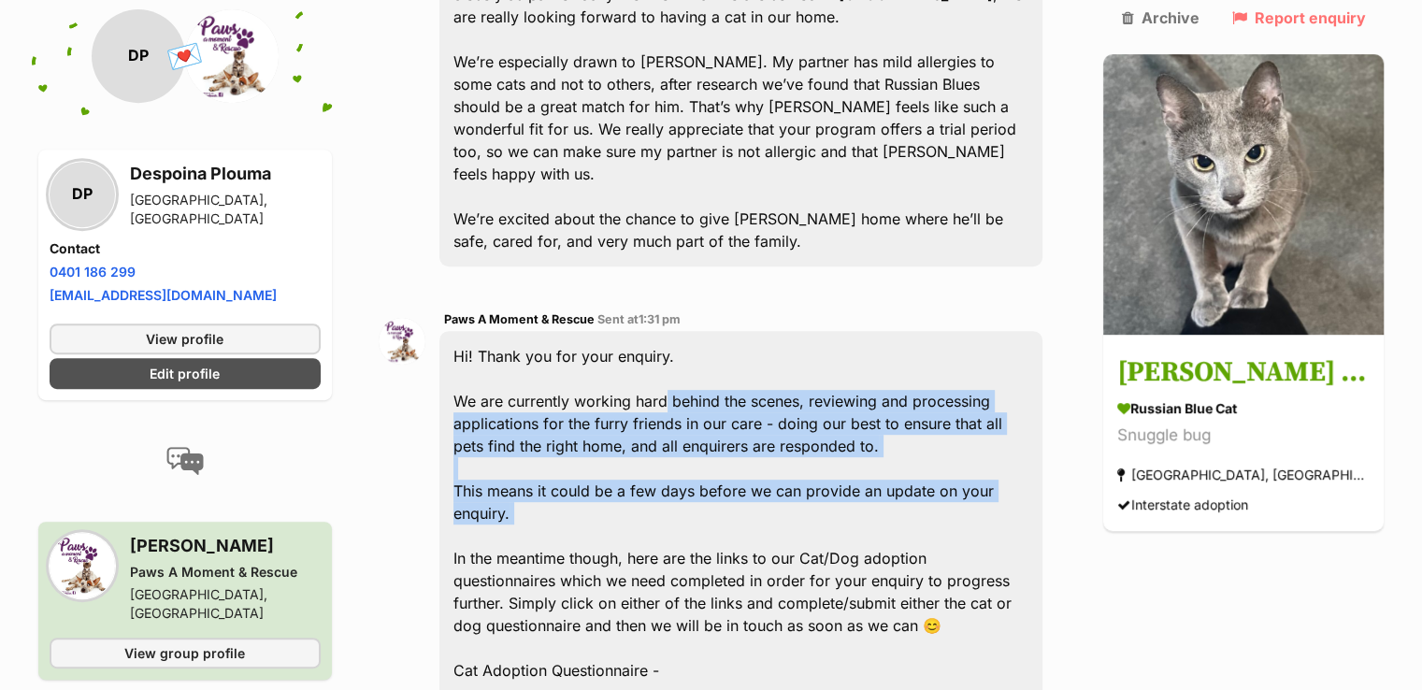
drag, startPoint x: 677, startPoint y: 316, endPoint x: 694, endPoint y: 411, distance: 95.9
click at [694, 411] on div "Hi! Thank you for your enquiry. We are currently working hard behind the scenes…" at bounding box center [742, 693] width 604 height 724
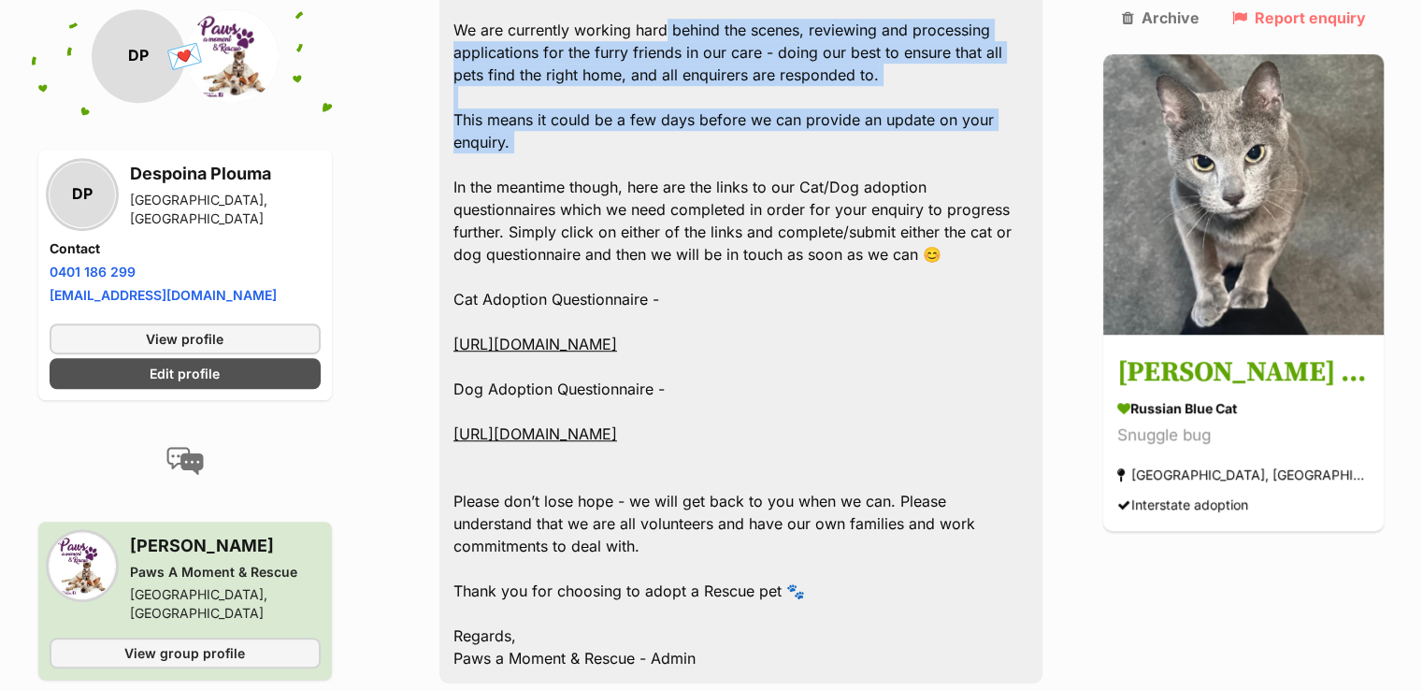
scroll to position [1289, 0]
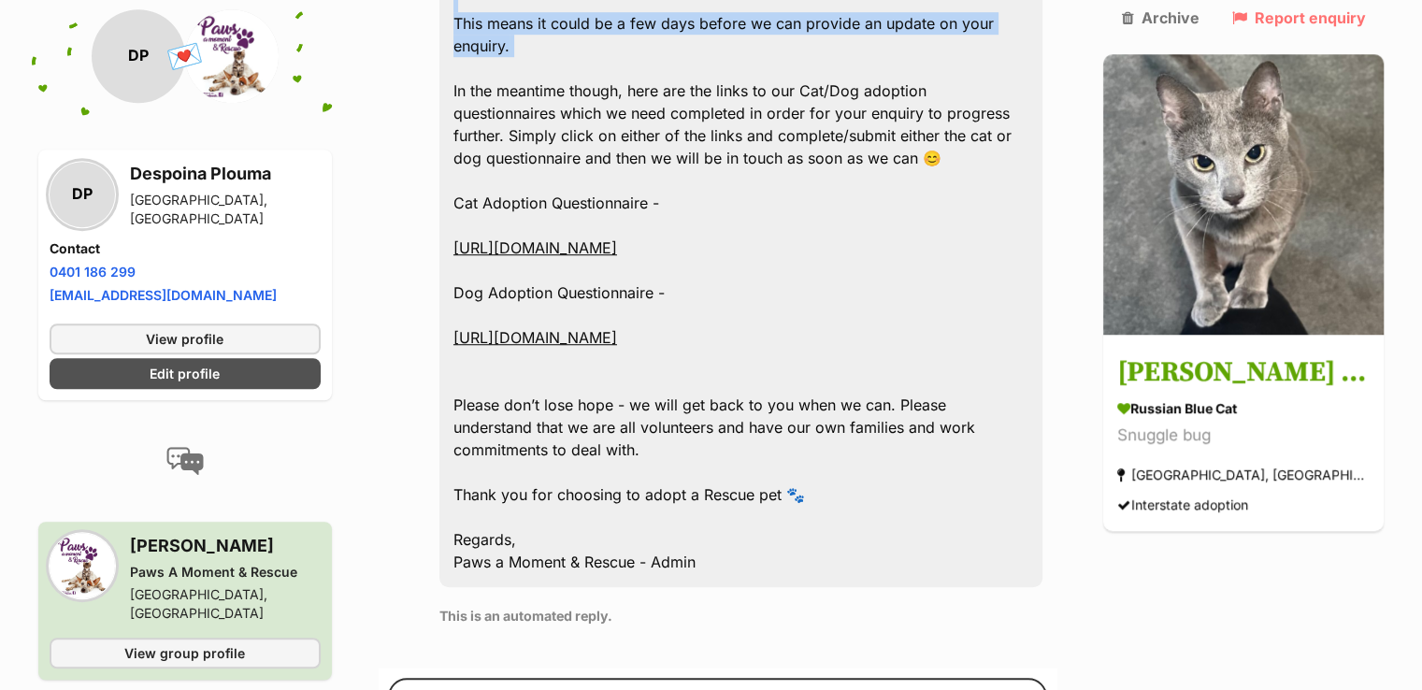
click at [617, 238] on link "https://docs.google.com/forms/d/e/1FAIpQLSeCwQHkRP_o7q-bRBn77gVpl6B9N3Di_91pXaf…" at bounding box center [536, 247] width 164 height 19
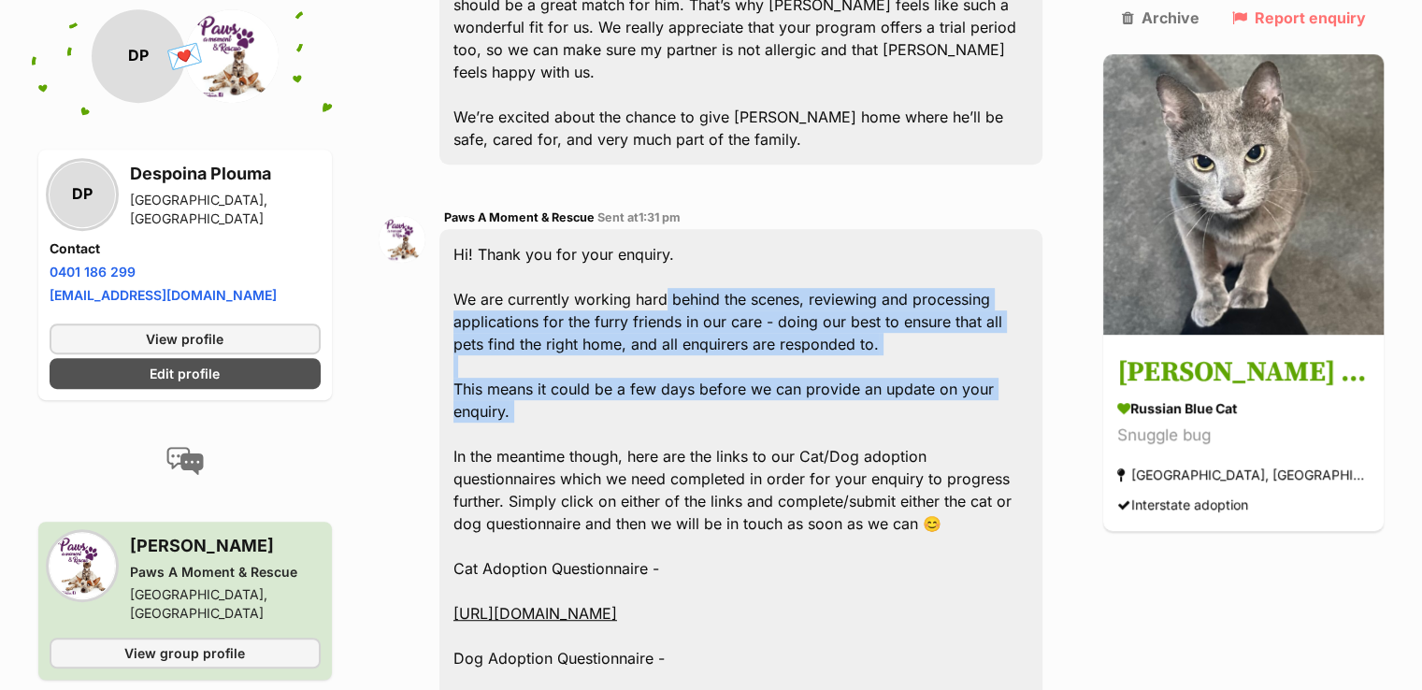
scroll to position [915, 0]
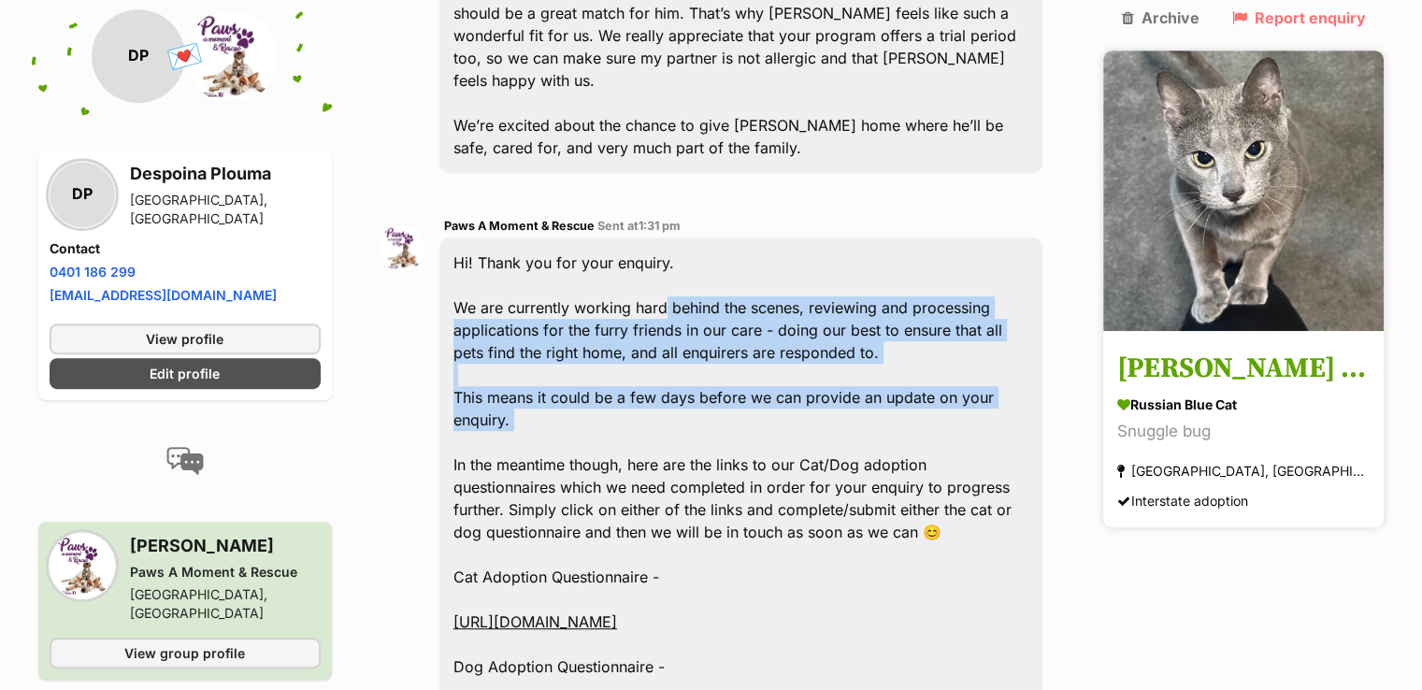
click at [1352, 224] on img at bounding box center [1244, 191] width 281 height 281
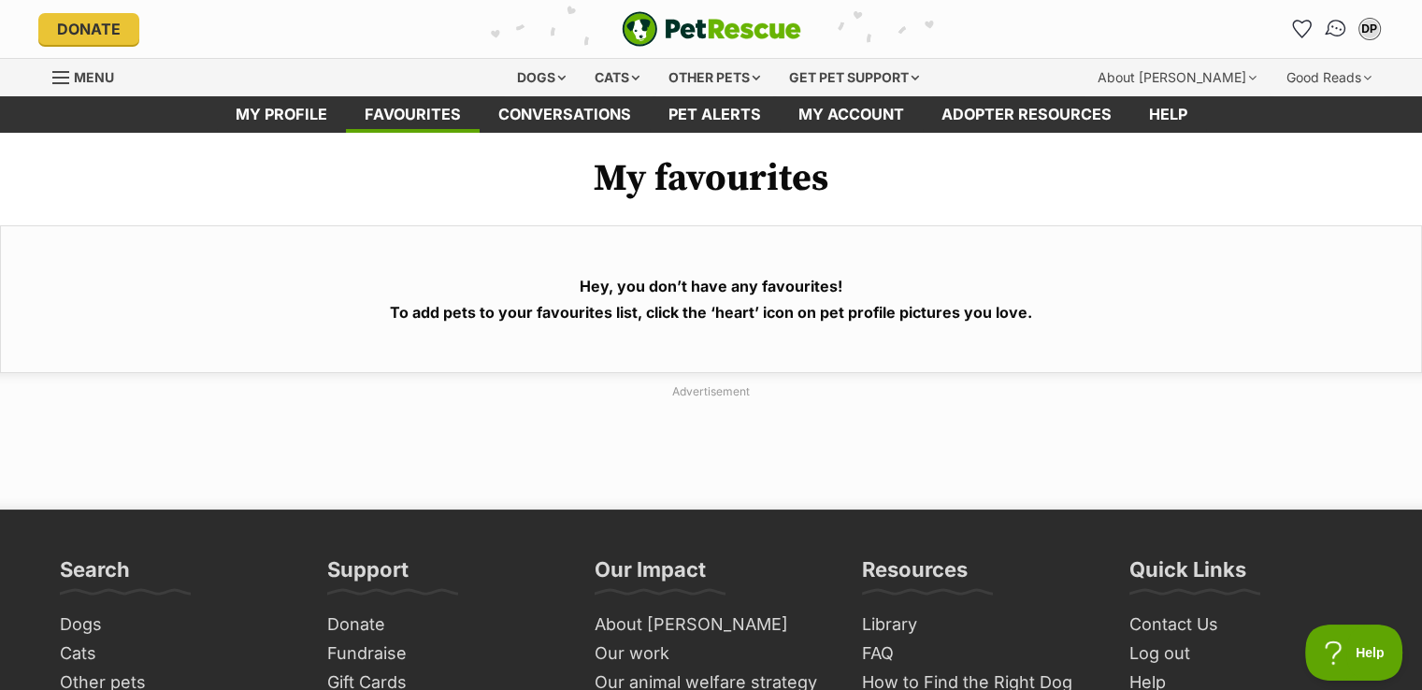
click at [1332, 26] on img "Conversations" at bounding box center [1335, 29] width 25 height 24
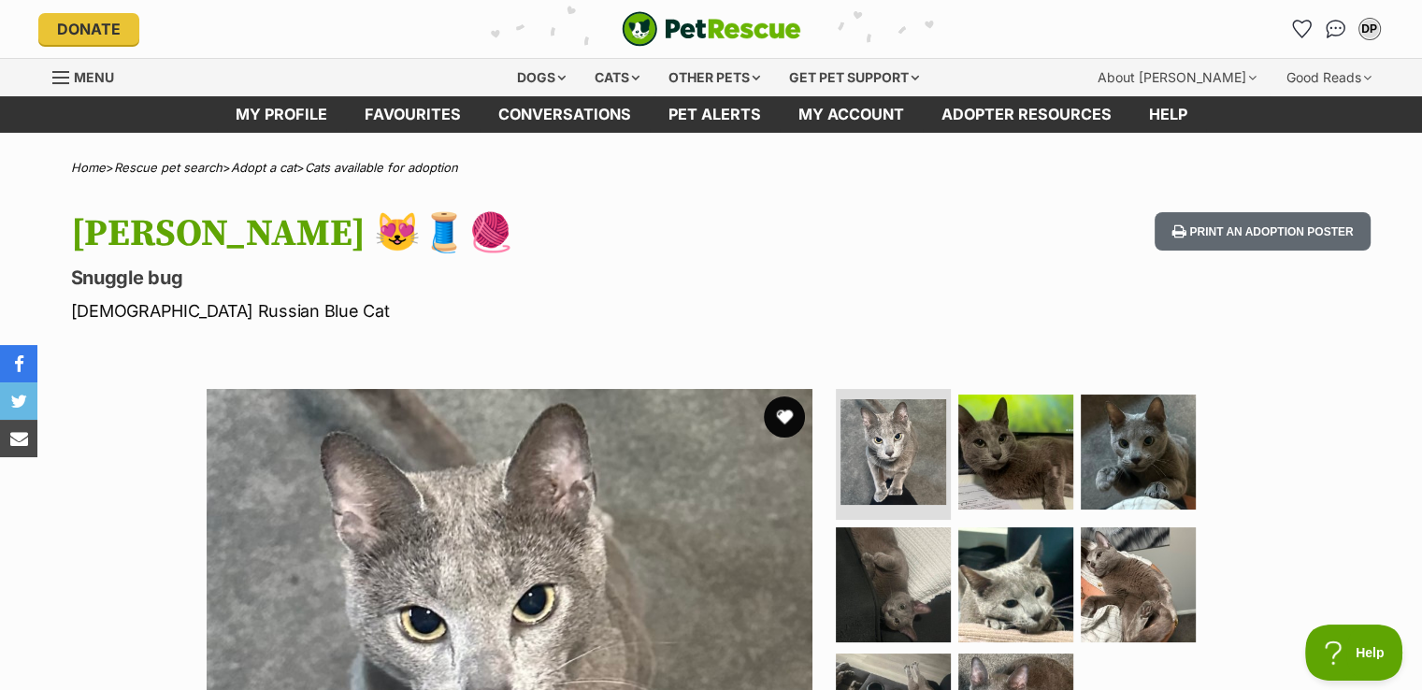
click at [778, 419] on button "favourite" at bounding box center [784, 417] width 41 height 41
click at [1334, 35] on img "Conversations" at bounding box center [1335, 29] width 25 height 24
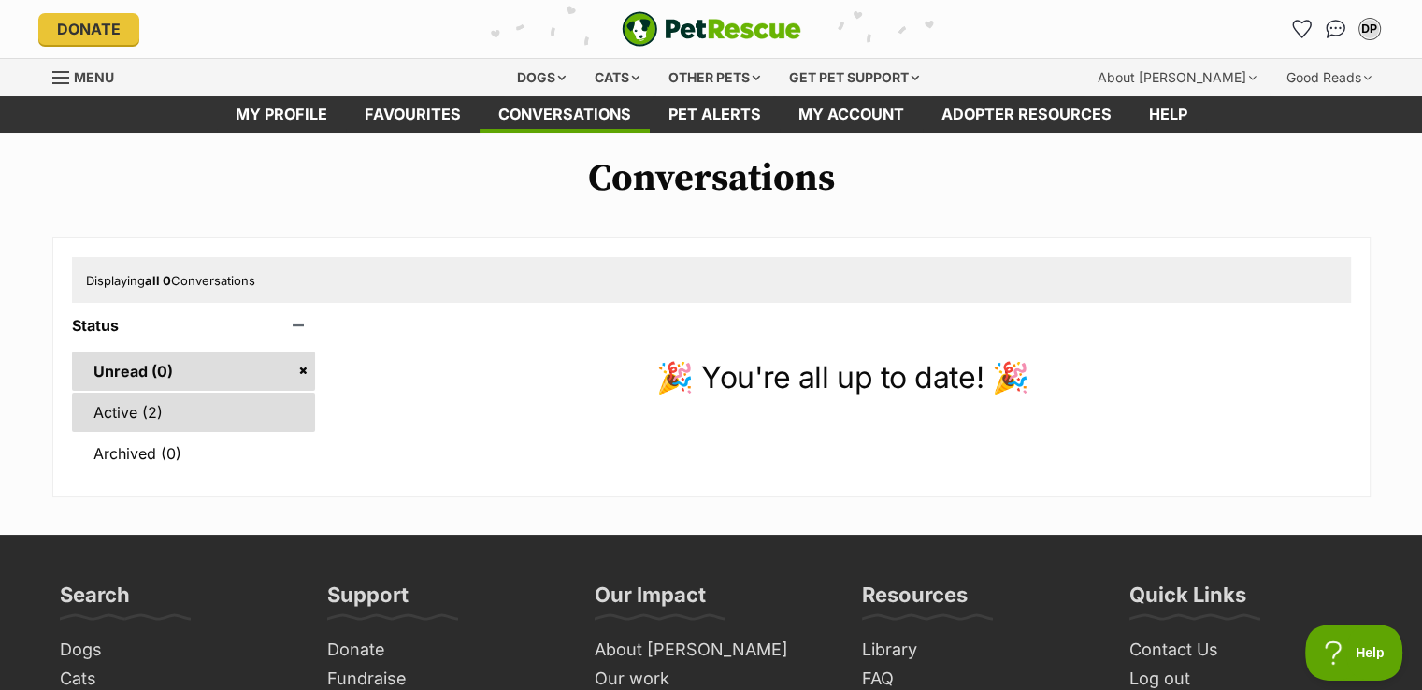
click at [232, 411] on link "Active (2)" at bounding box center [194, 412] width 244 height 39
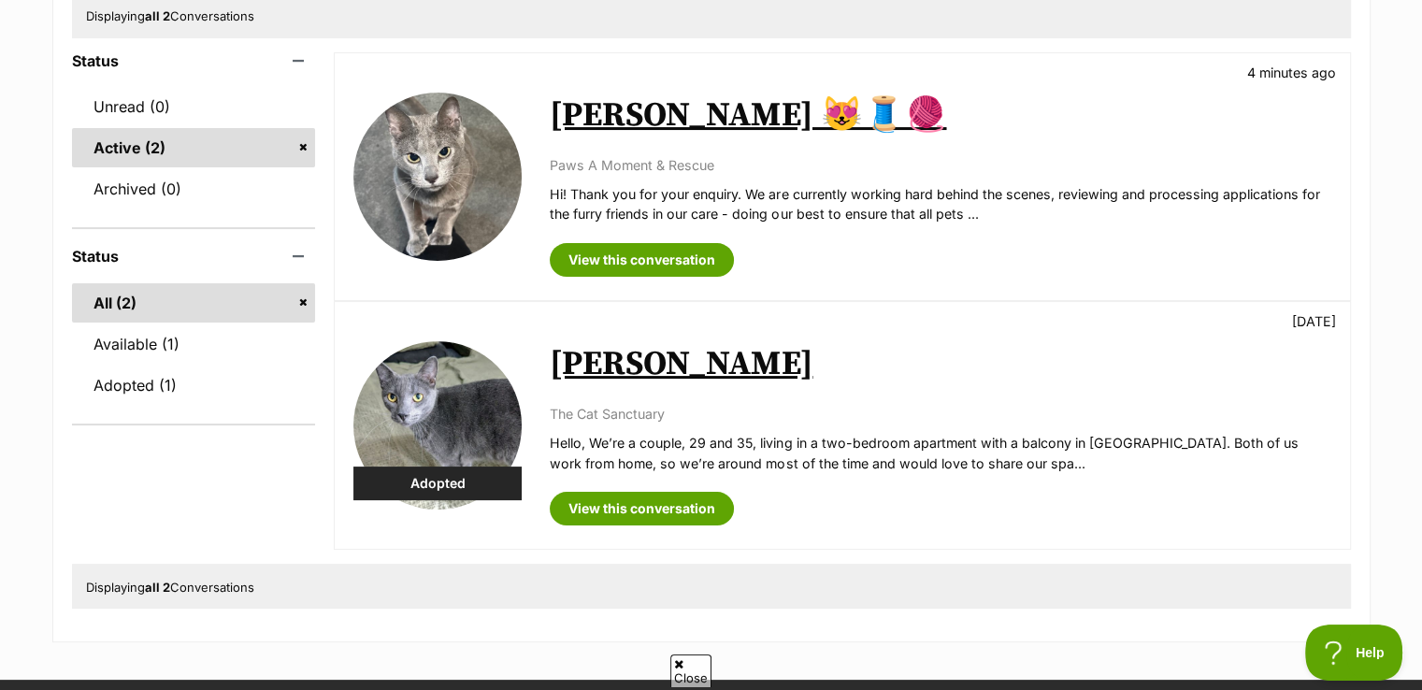
scroll to position [281, 0]
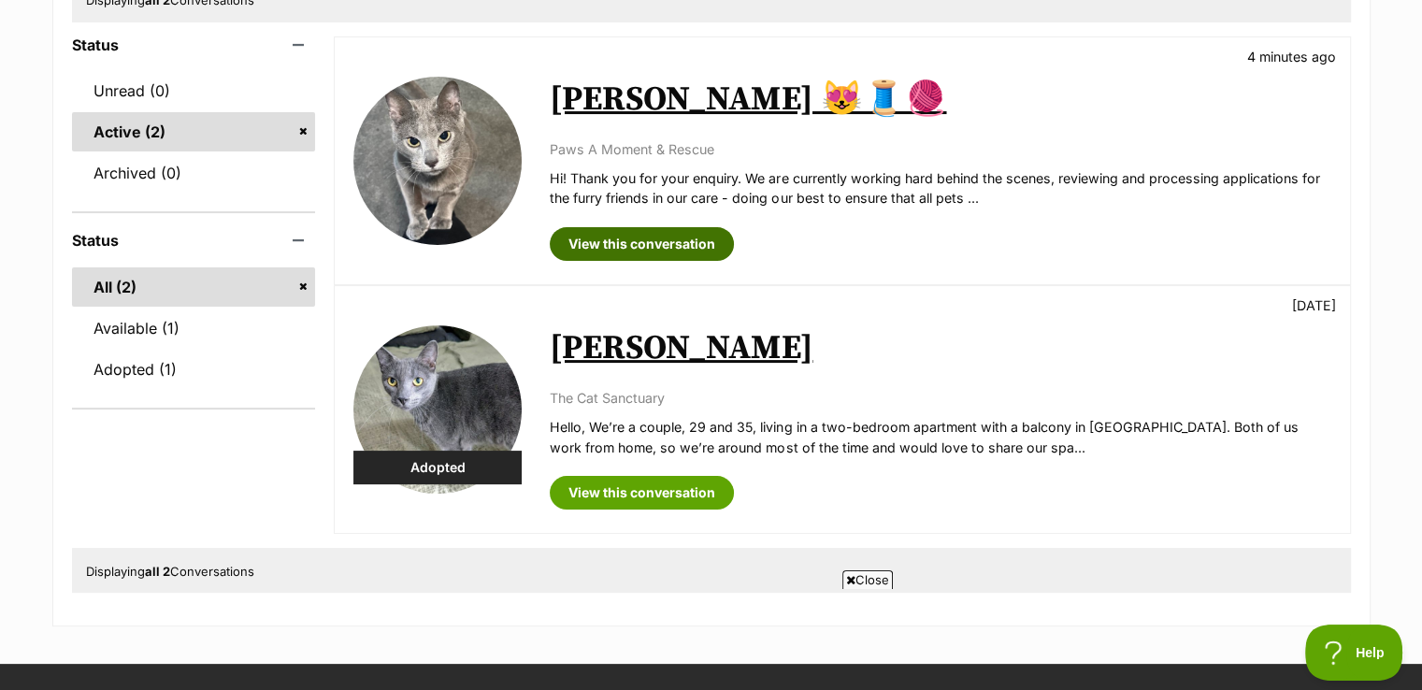
click at [667, 233] on link "View this conversation" at bounding box center [642, 244] width 184 height 34
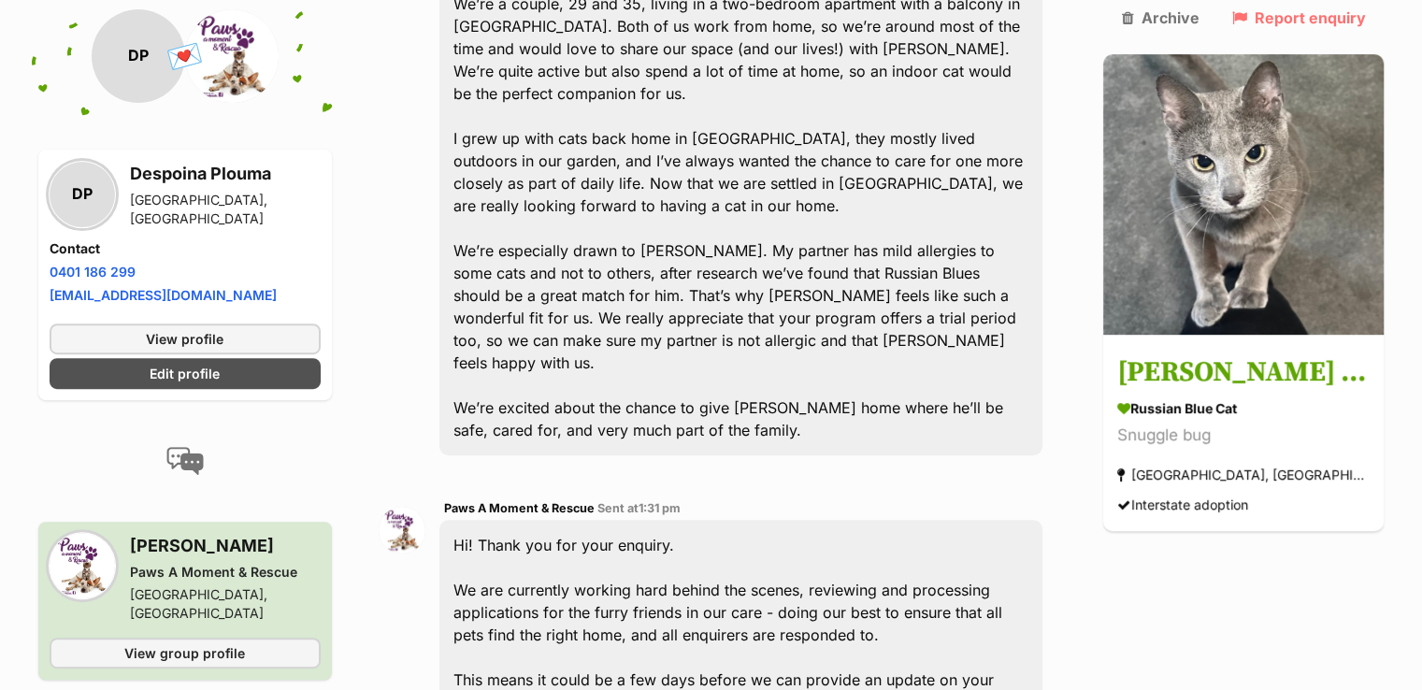
scroll to position [447, 0]
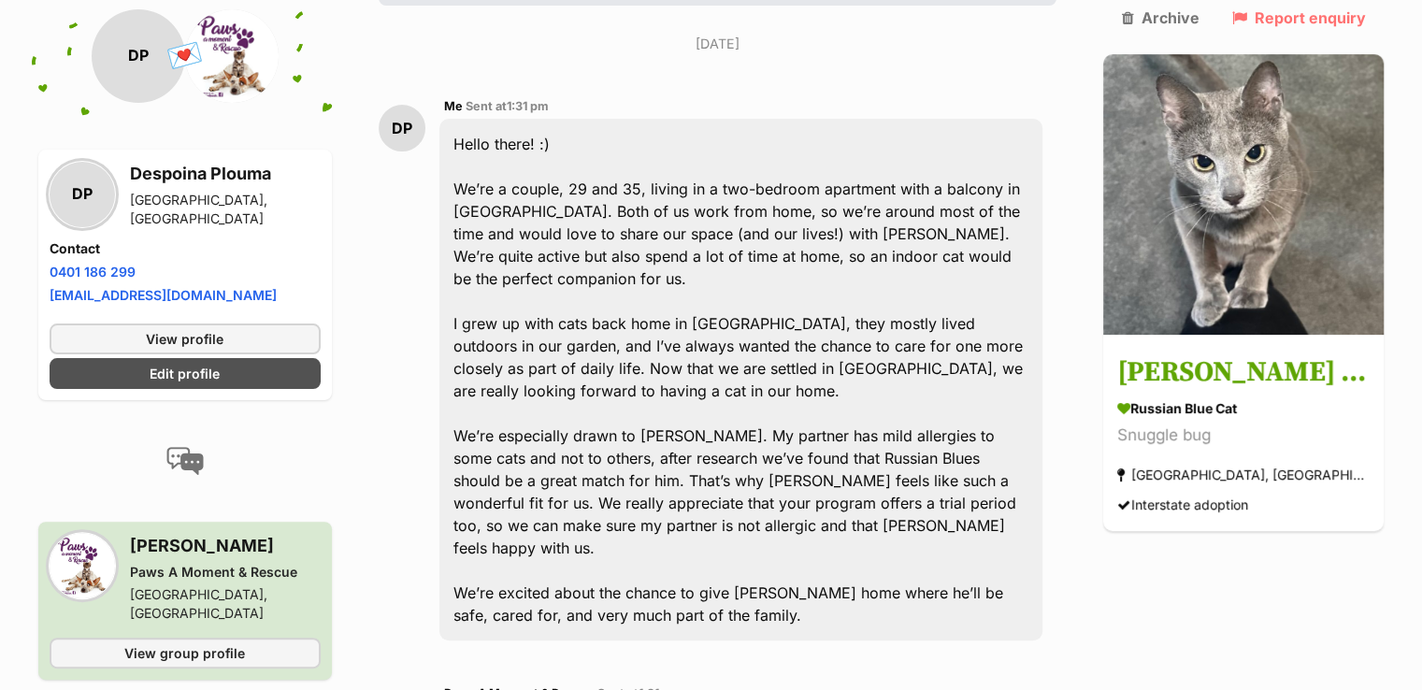
drag, startPoint x: 796, startPoint y: 514, endPoint x: 445, endPoint y: 99, distance: 543.5
click at [445, 99] on div "DP Me Sent at 1:31 pm Hello there! :) We’re a couple, 29 and 35, living in a tw…" at bounding box center [718, 367] width 679 height 573
copy div "Hello there! :) We’re a couple, 29 and 35, living in a two-bedroom apartment wi…"
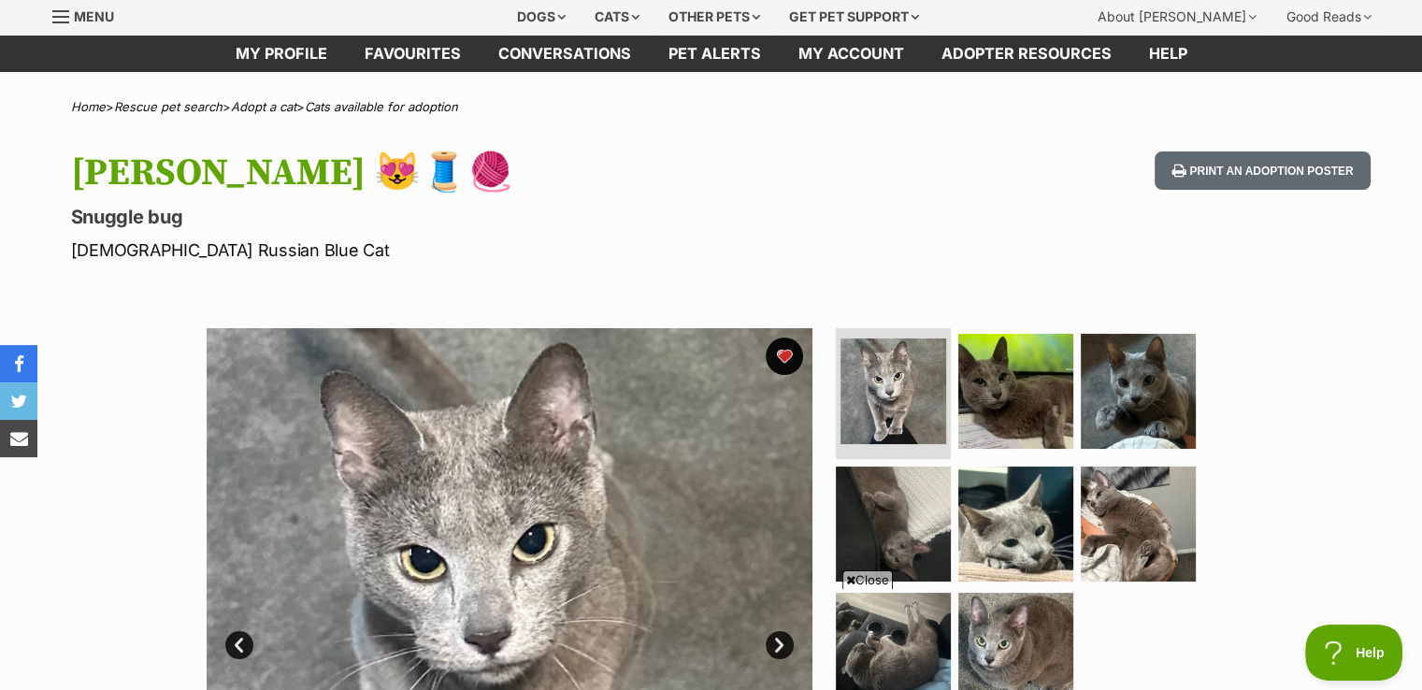
scroll to position [94, 0]
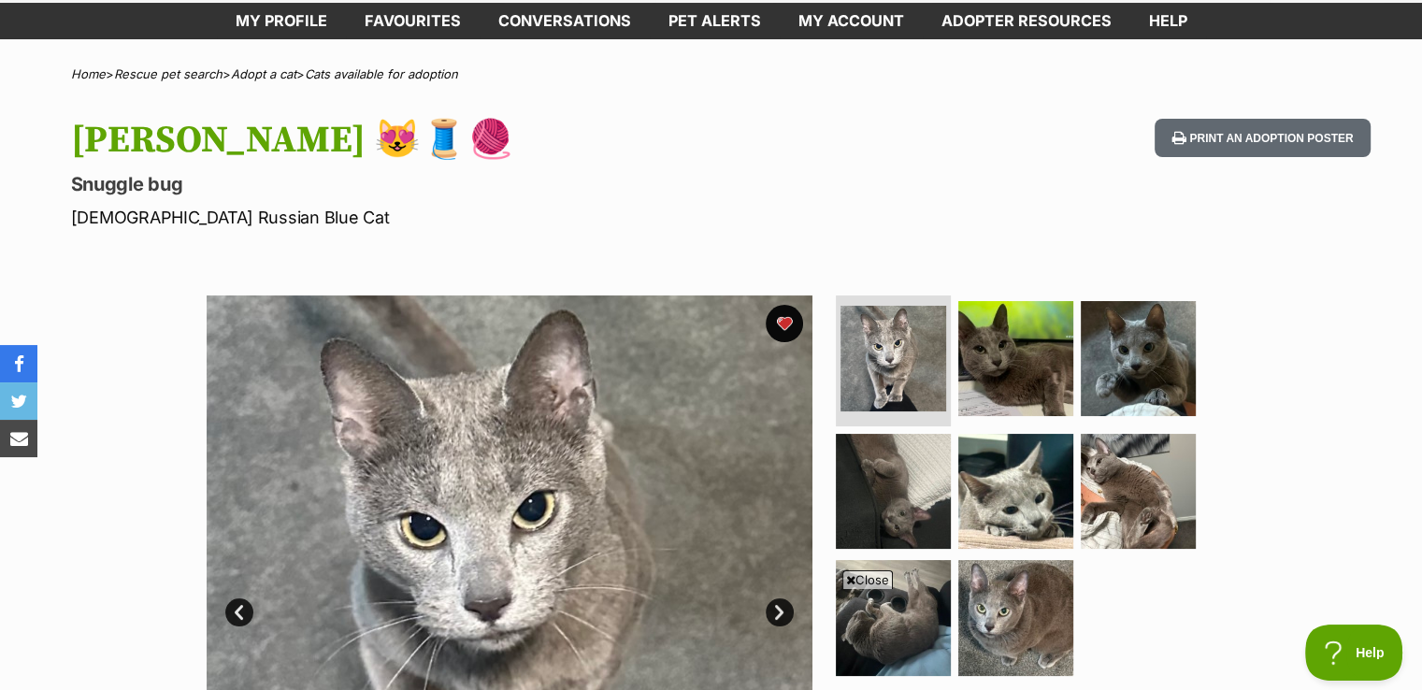
click at [183, 221] on p "[DEMOGRAPHIC_DATA] Russian Blue Cat" at bounding box center [466, 217] width 791 height 25
click at [182, 218] on p "[DEMOGRAPHIC_DATA] Russian Blue Cat" at bounding box center [466, 217] width 791 height 25
drag, startPoint x: 182, startPoint y: 218, endPoint x: 140, endPoint y: 224, distance: 42.5
click at [142, 224] on p "[DEMOGRAPHIC_DATA] Russian Blue Cat" at bounding box center [466, 217] width 791 height 25
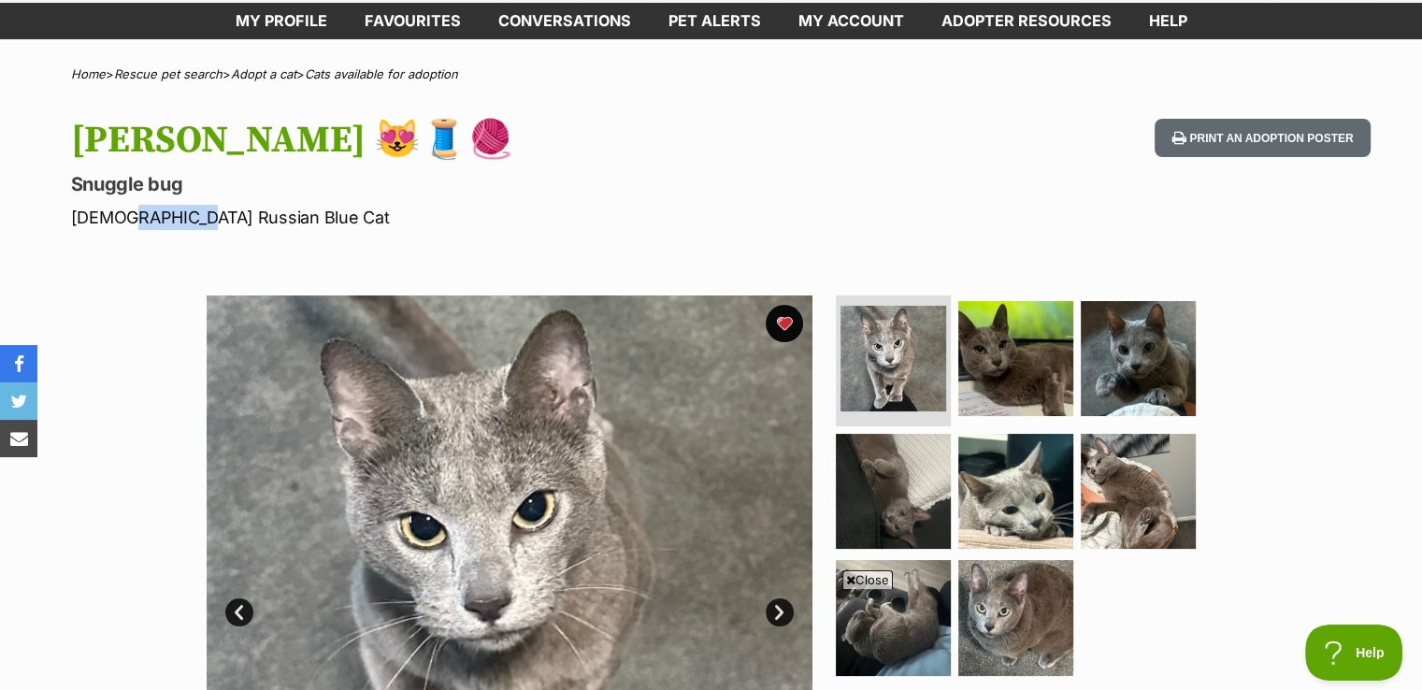
click at [140, 224] on p "[DEMOGRAPHIC_DATA] Russian Blue Cat" at bounding box center [466, 217] width 791 height 25
click at [139, 224] on p "[DEMOGRAPHIC_DATA] Russian Blue Cat" at bounding box center [466, 217] width 791 height 25
